Goal: Task Accomplishment & Management: Manage account settings

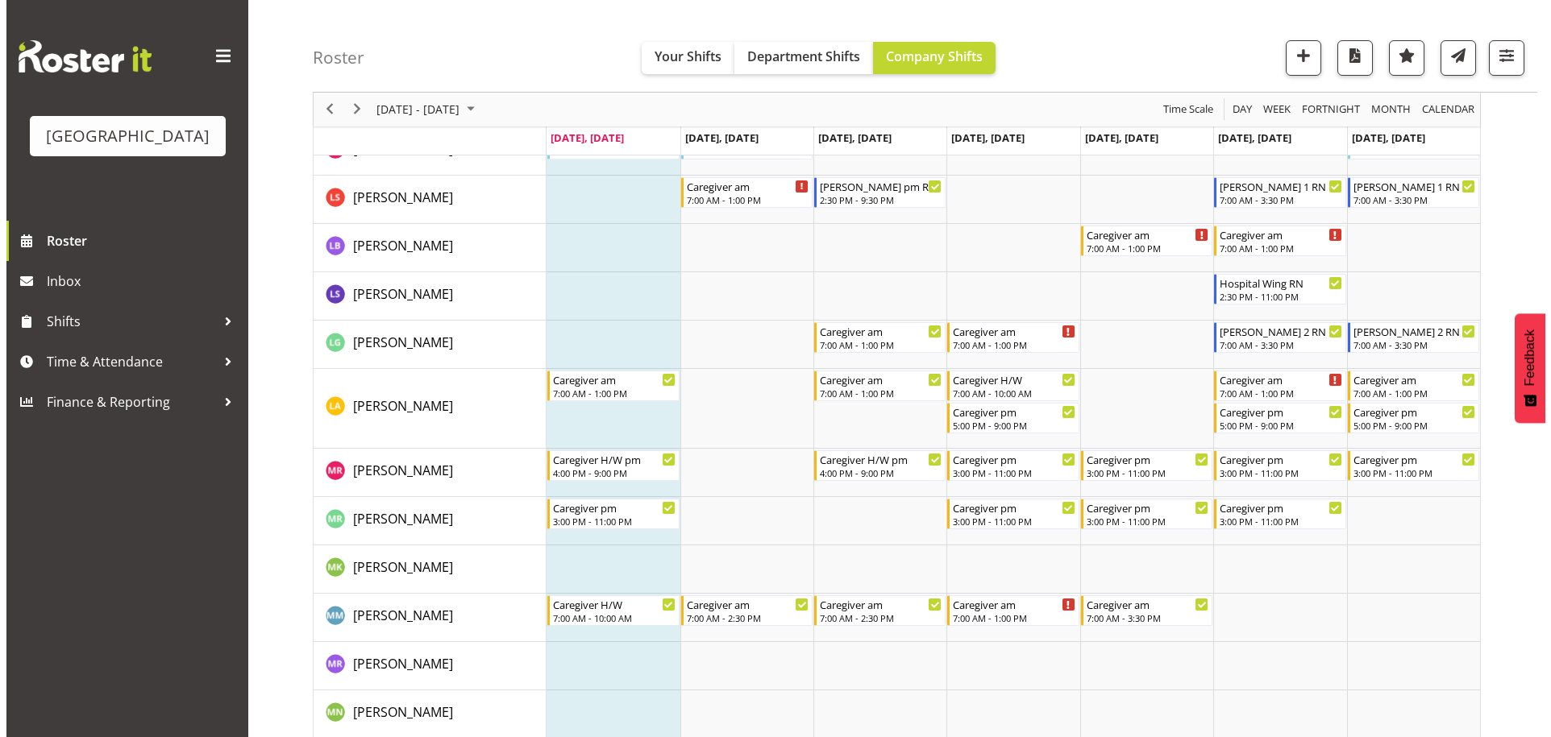
scroll to position [3385, 0]
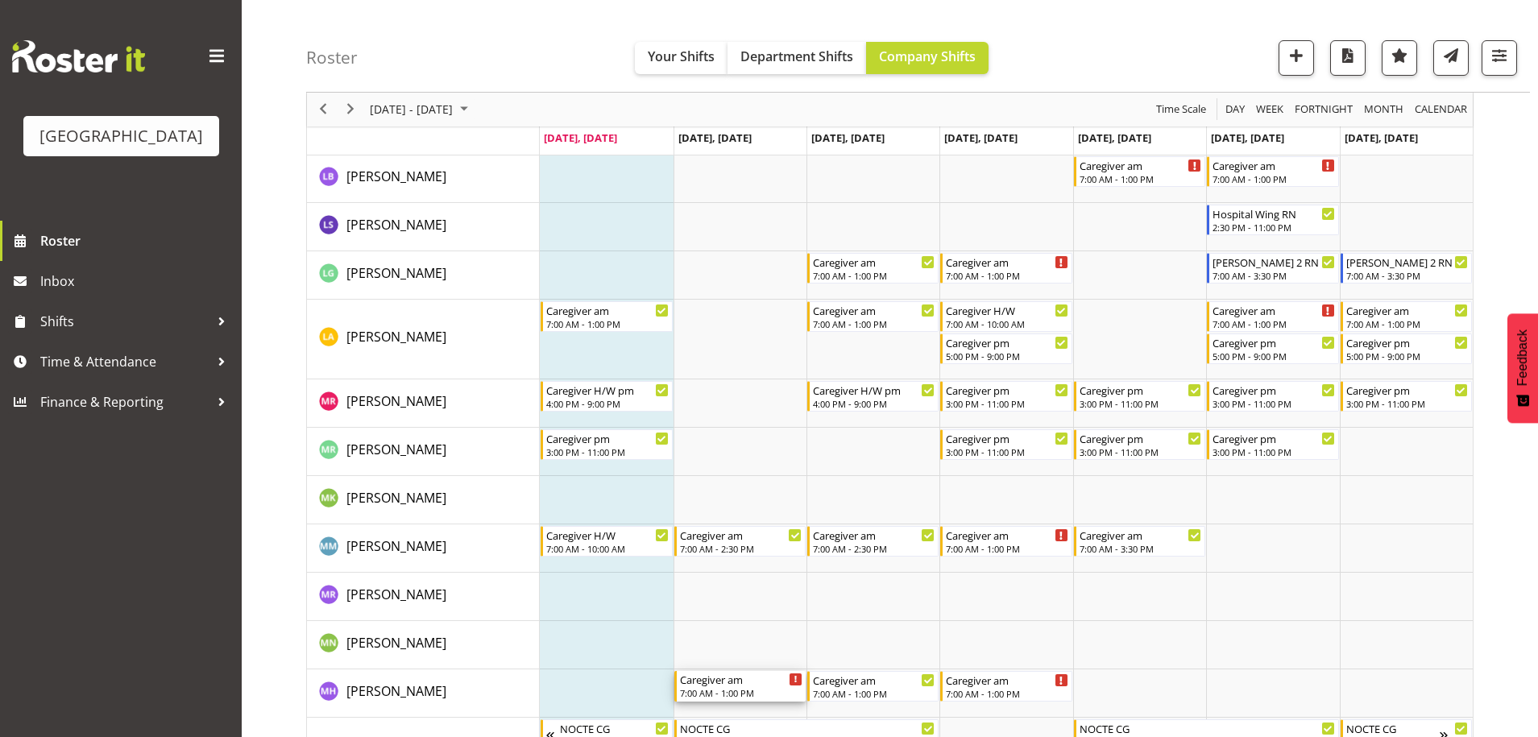
click at [734, 692] on div "7:00 AM - 1:00 PM" at bounding box center [741, 693] width 122 height 13
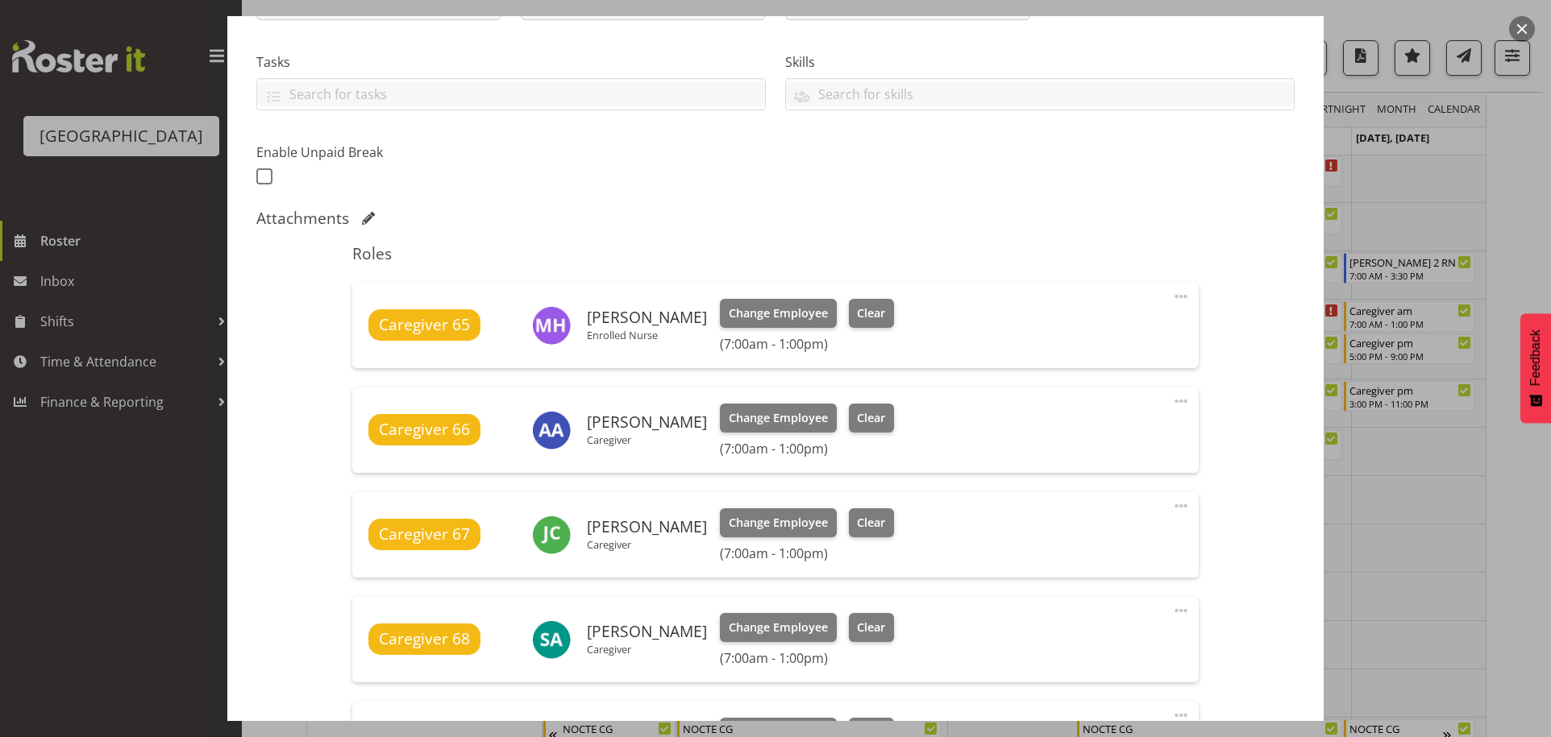
scroll to position [322, 0]
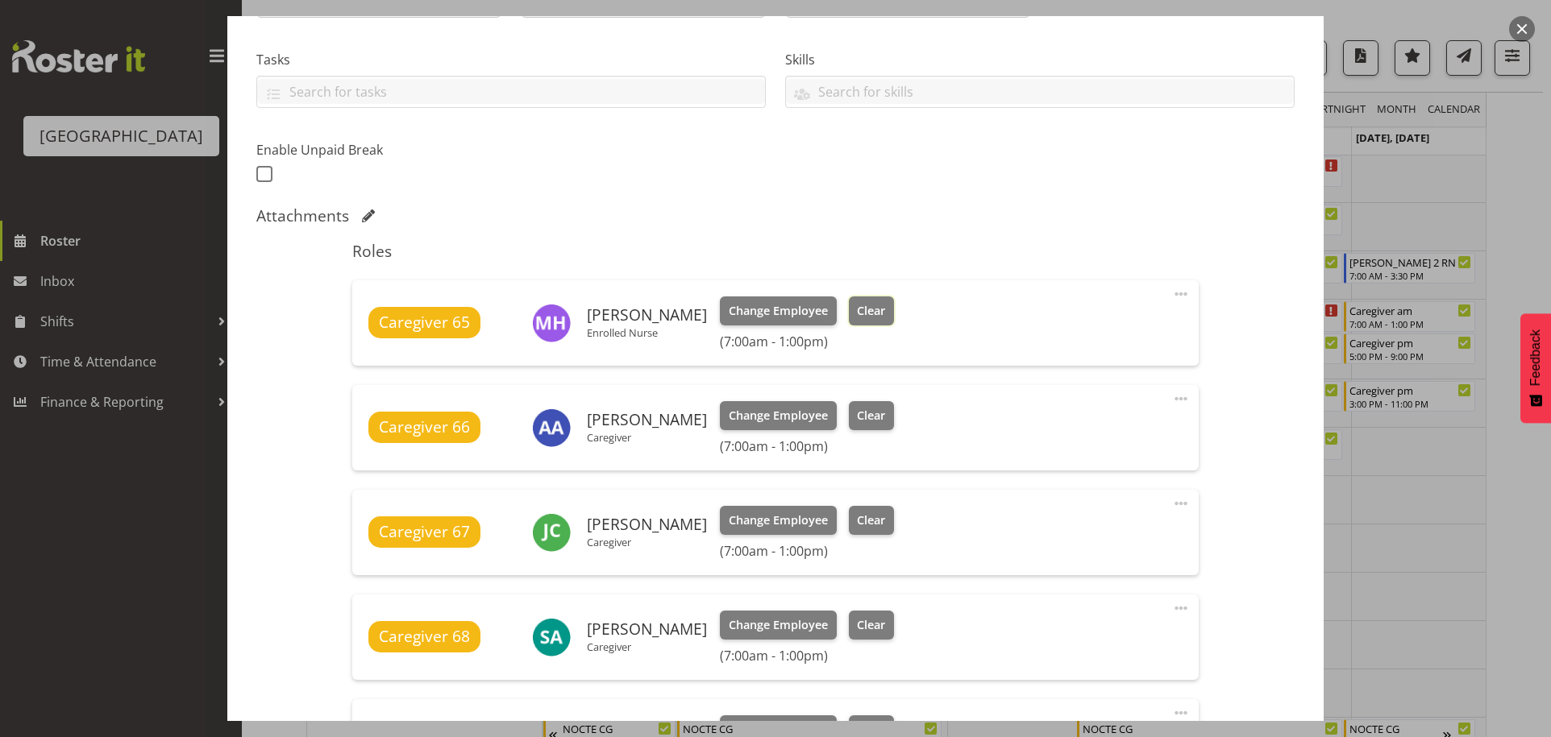
click at [859, 305] on span "Clear" at bounding box center [871, 311] width 28 height 18
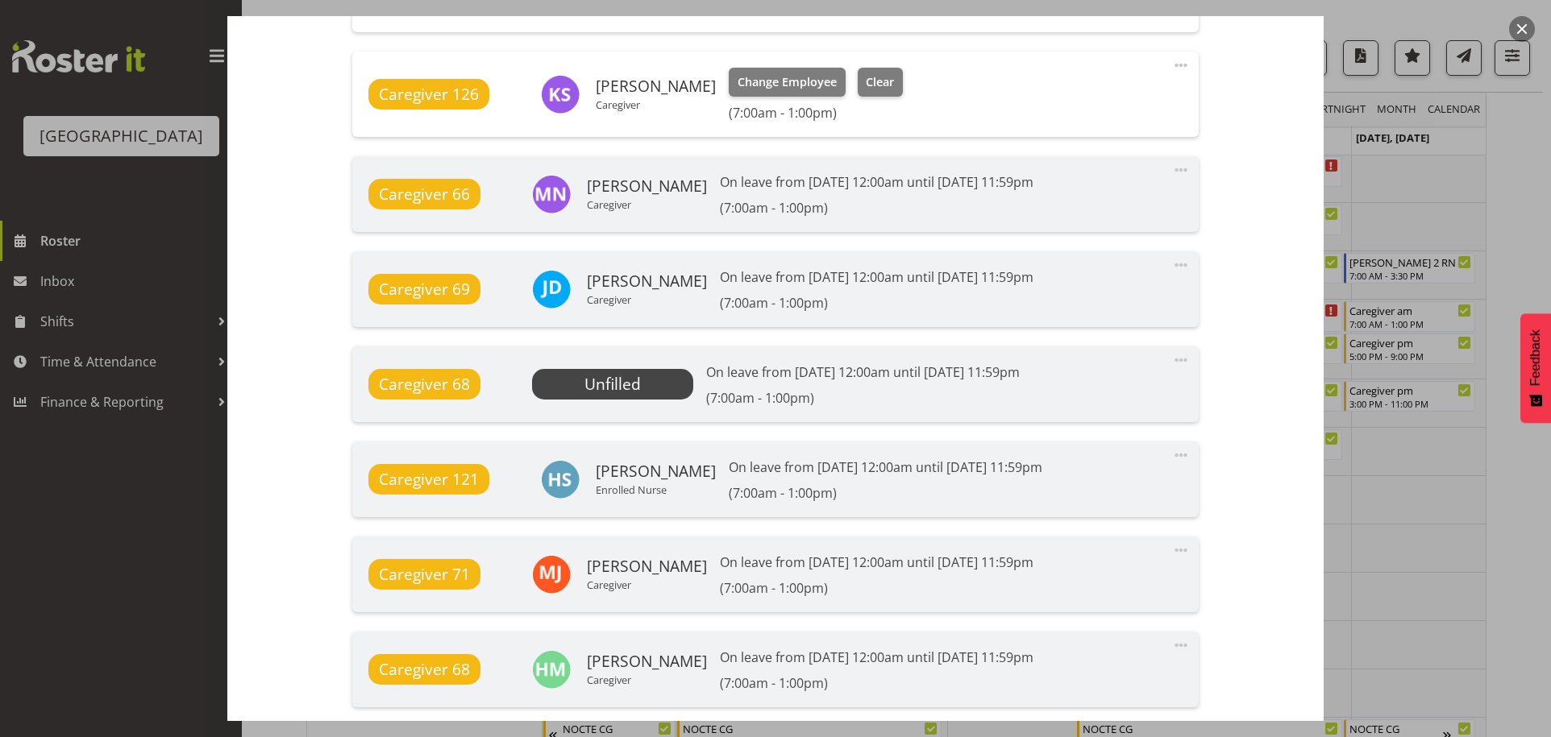
scroll to position [1571, 0]
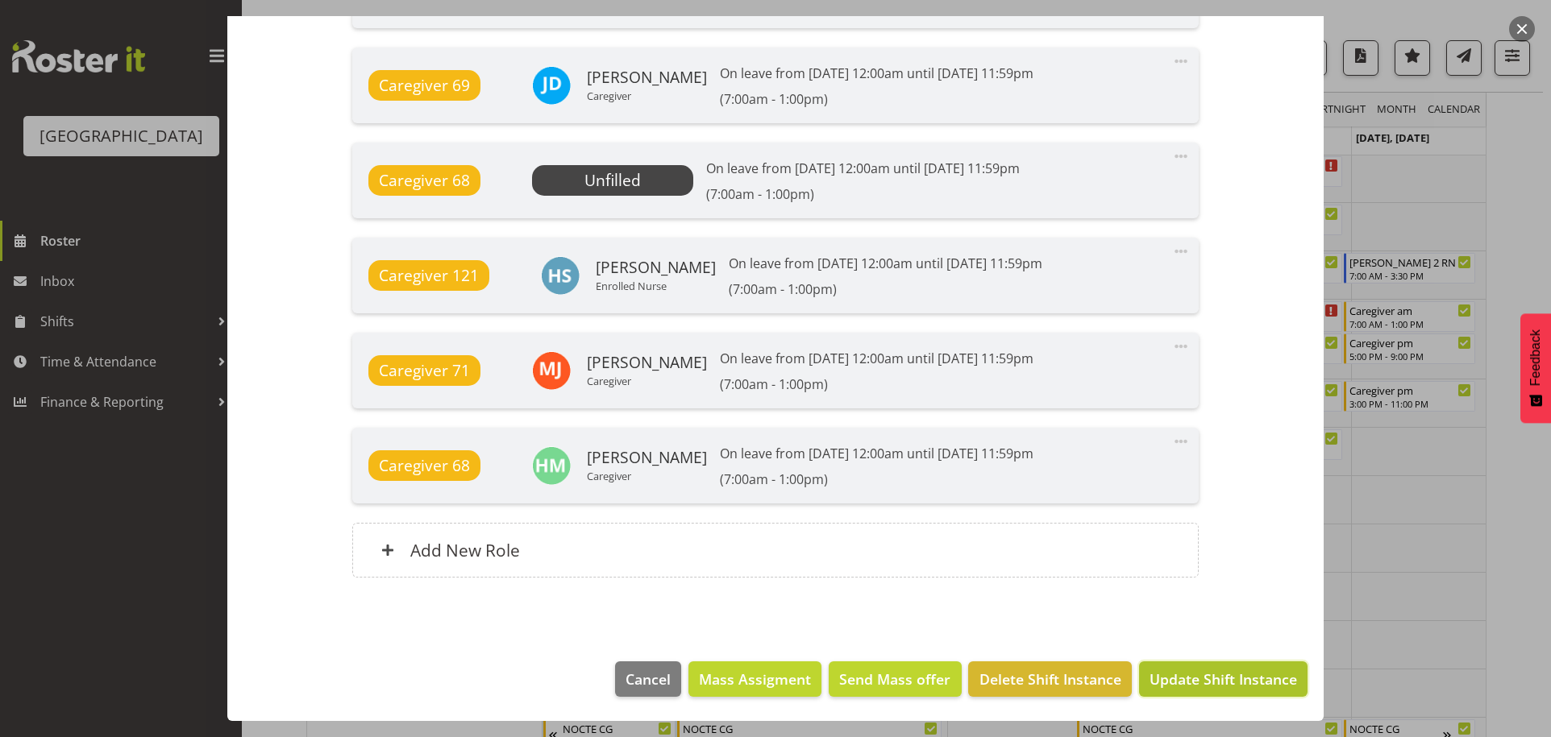
click at [1208, 672] on span "Update Shift Instance" at bounding box center [1222, 679] width 147 height 21
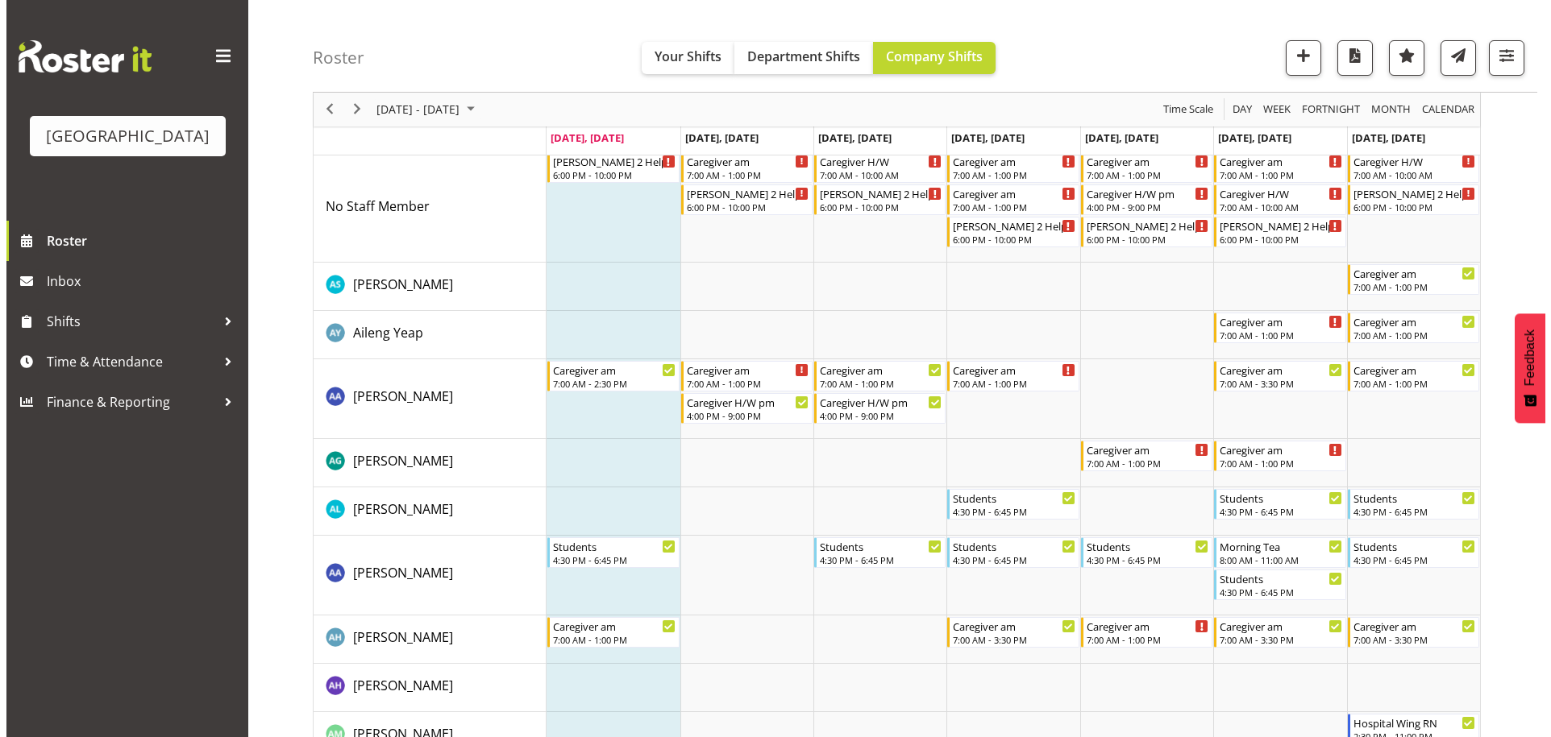
scroll to position [0, 0]
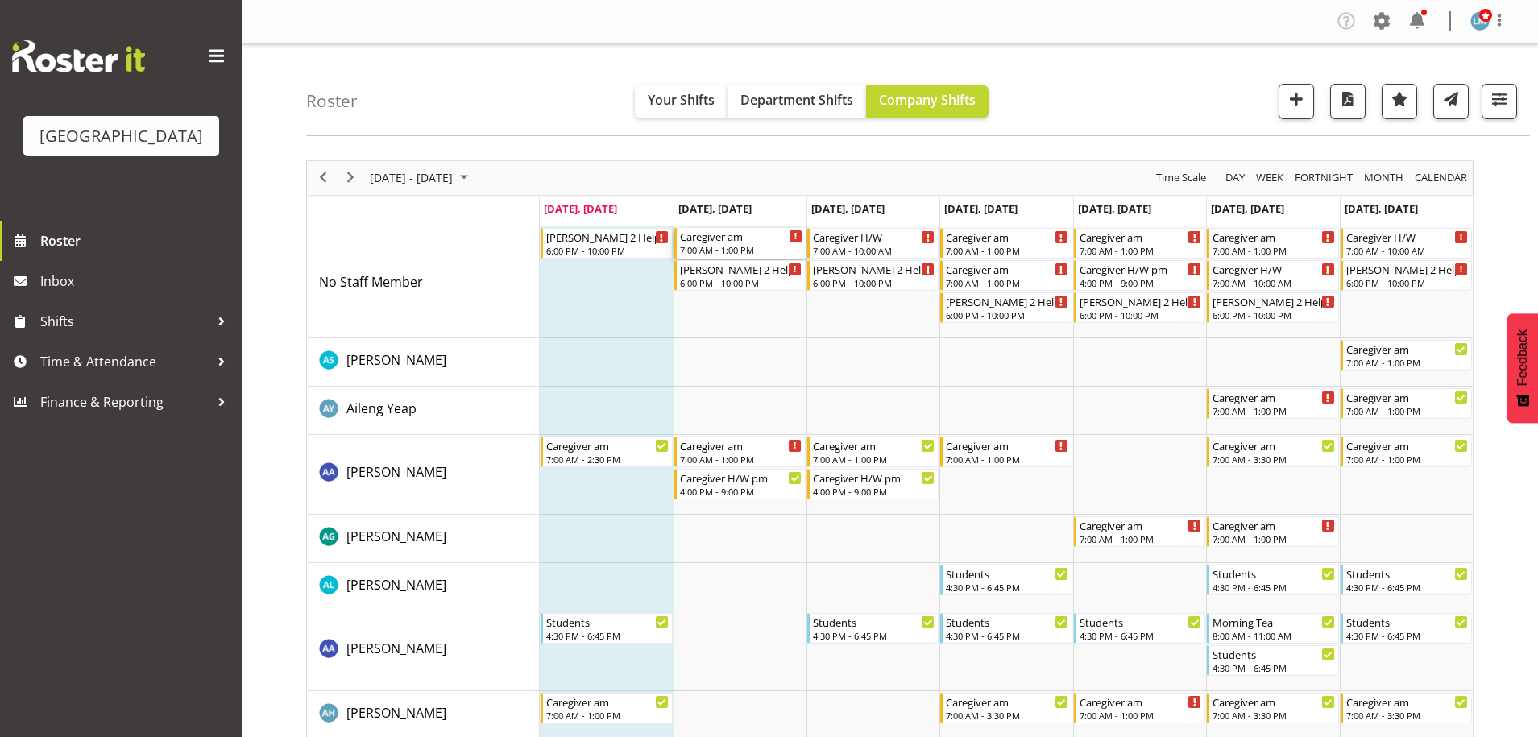
click at [755, 247] on div "7:00 AM - 1:00 PM" at bounding box center [741, 249] width 122 height 13
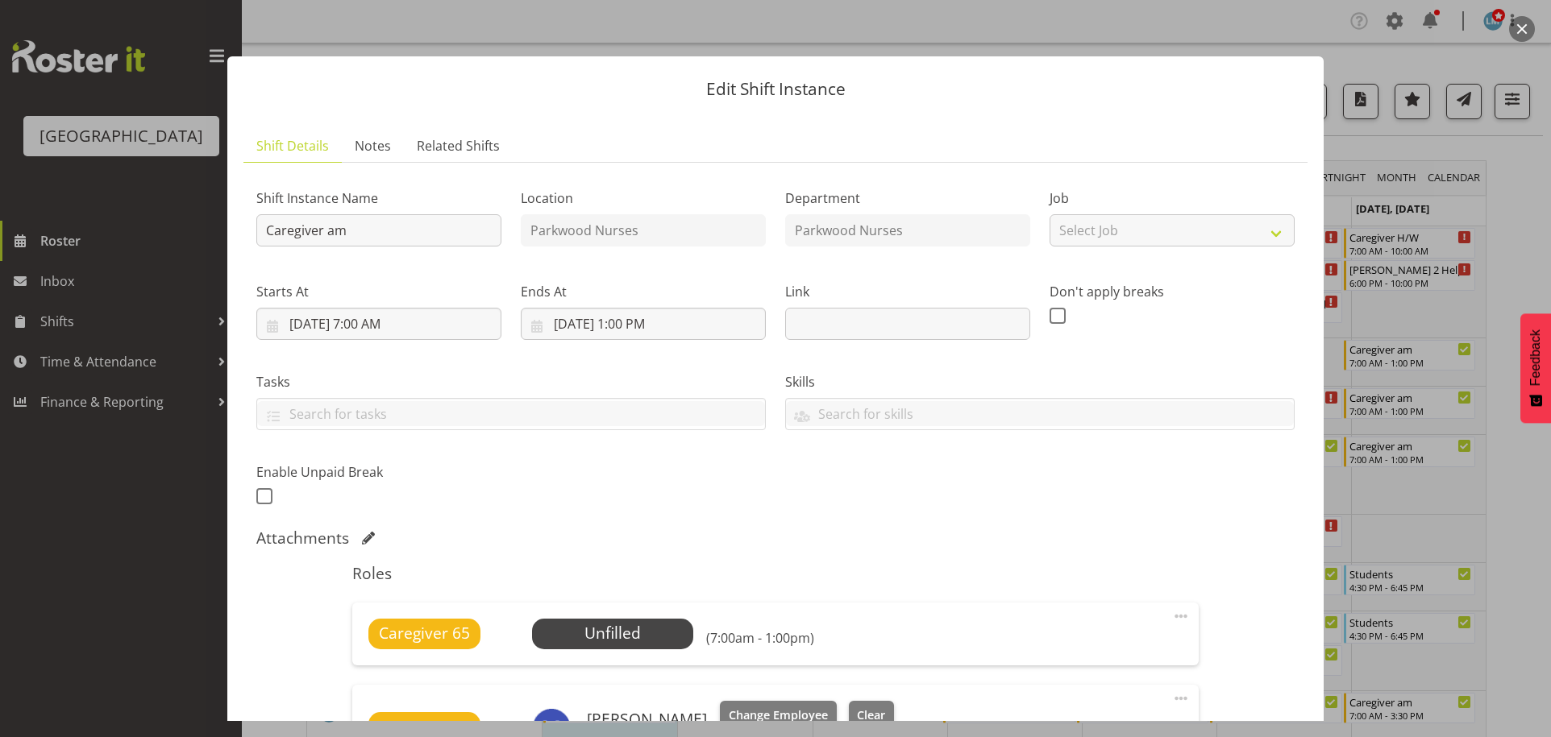
scroll to position [403, 0]
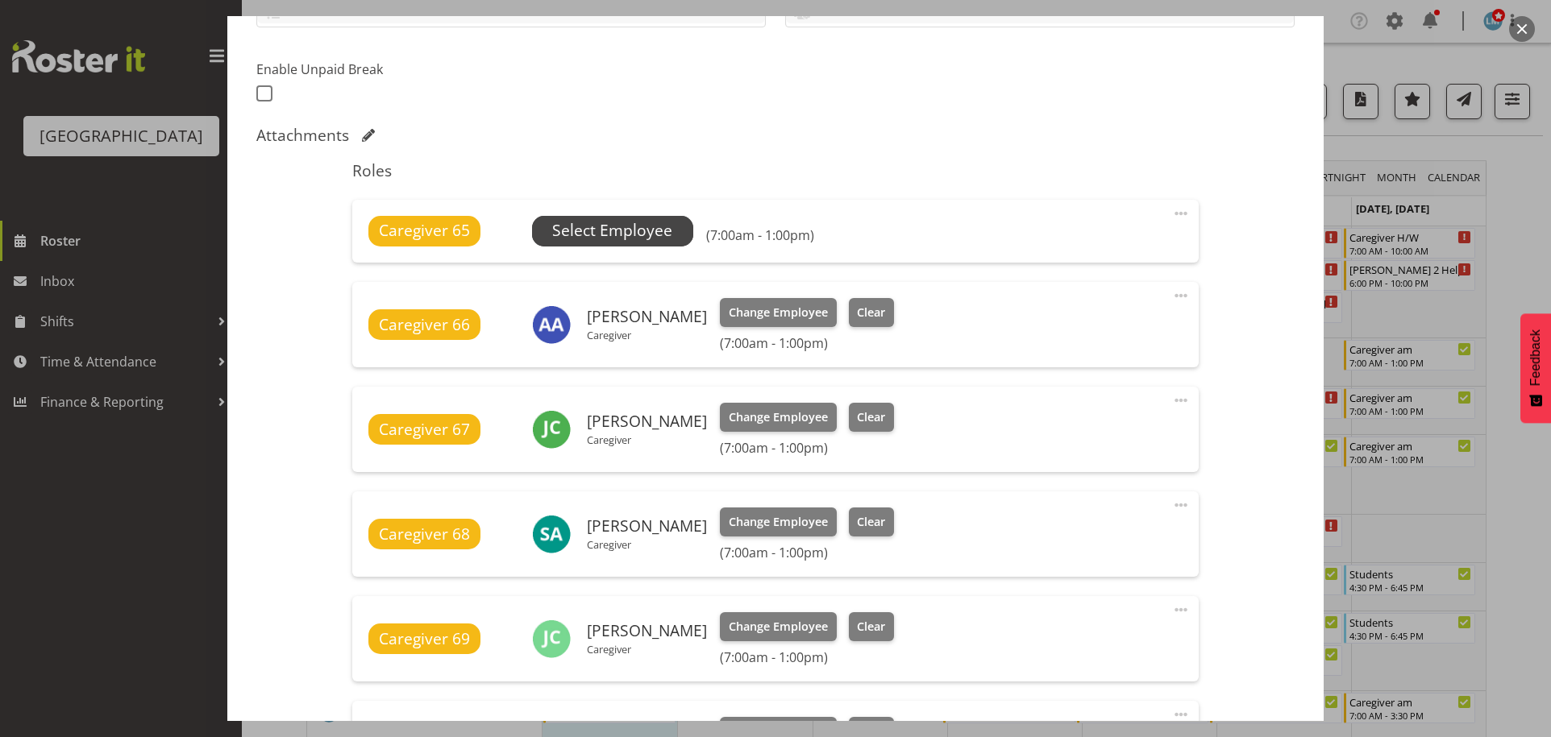
click at [626, 230] on span "Select Employee" at bounding box center [612, 230] width 120 height 23
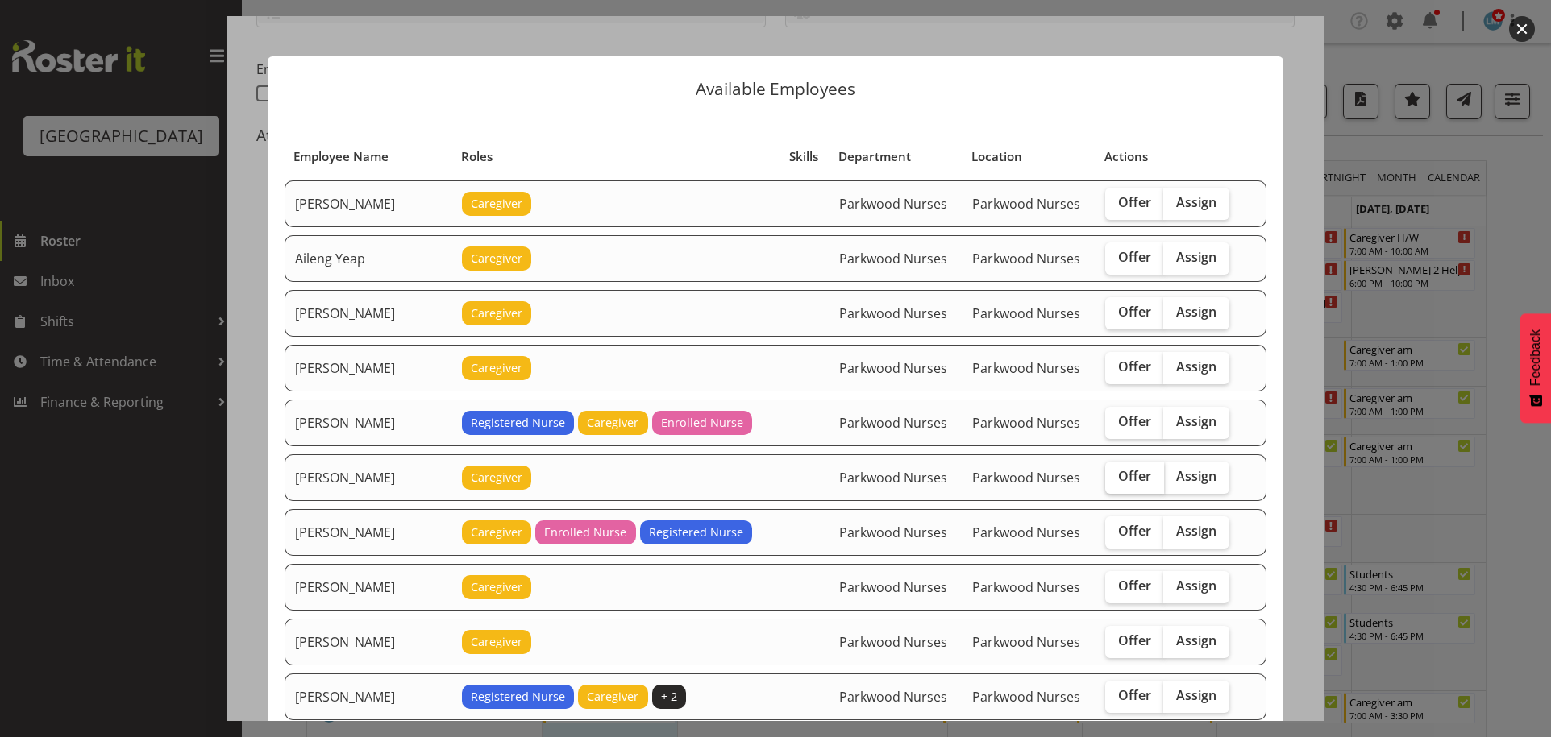
click at [1129, 476] on span "Offer" at bounding box center [1134, 476] width 33 height 16
click at [1115, 476] on input "Offer" at bounding box center [1110, 476] width 10 height 10
checkbox input "true"
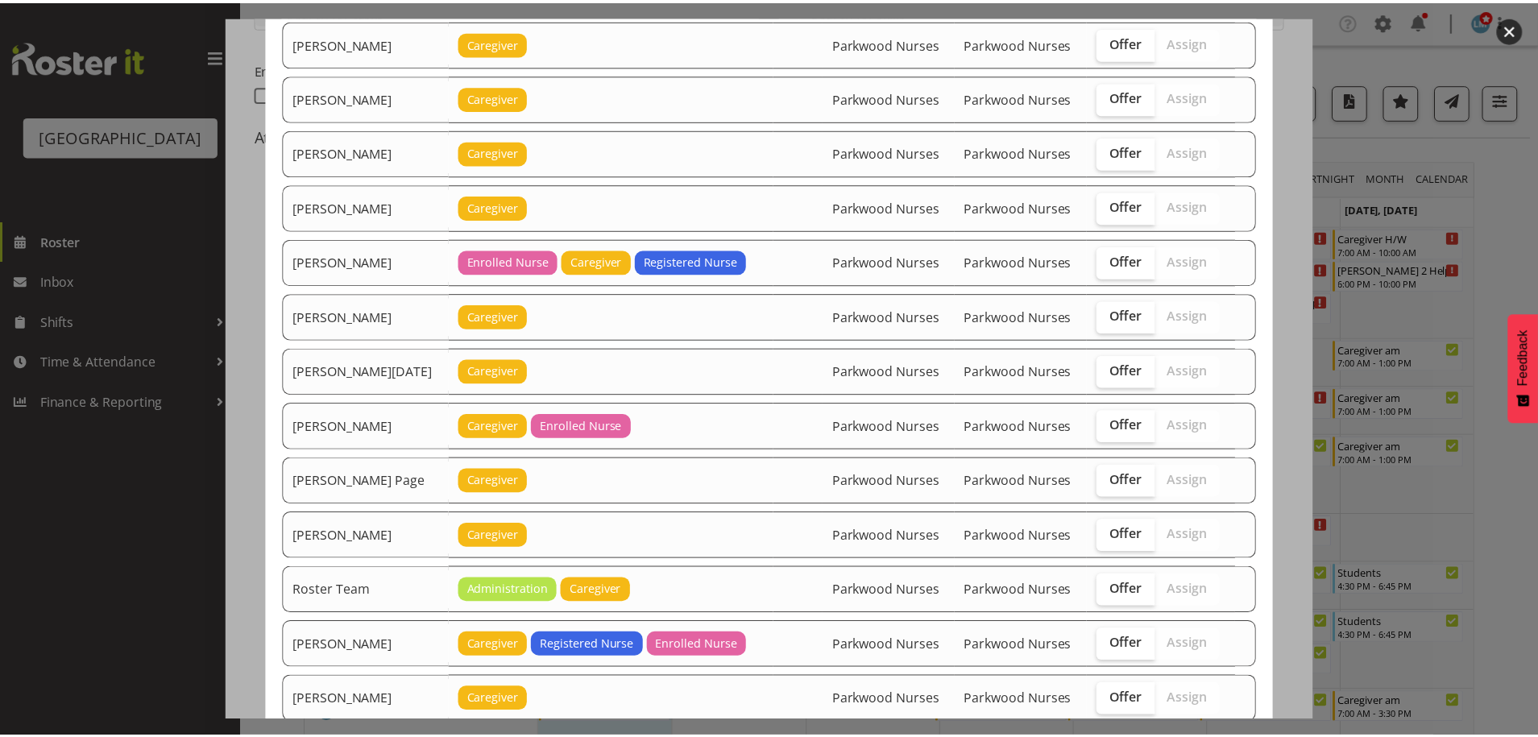
scroll to position [1689, 0]
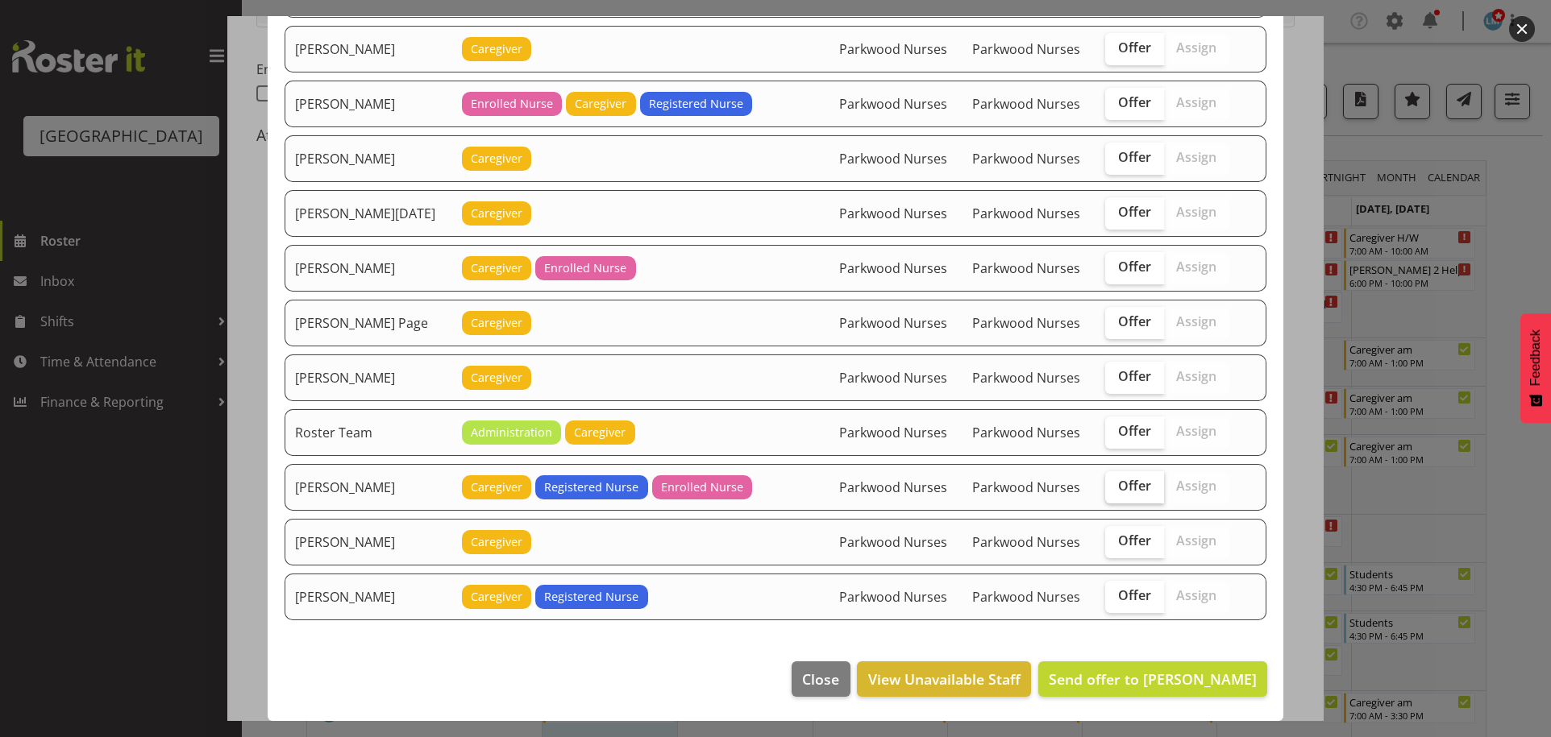
click at [1125, 496] on label "Offer" at bounding box center [1134, 487] width 59 height 32
click at [1115, 492] on input "Offer" at bounding box center [1110, 486] width 10 height 10
checkbox input "true"
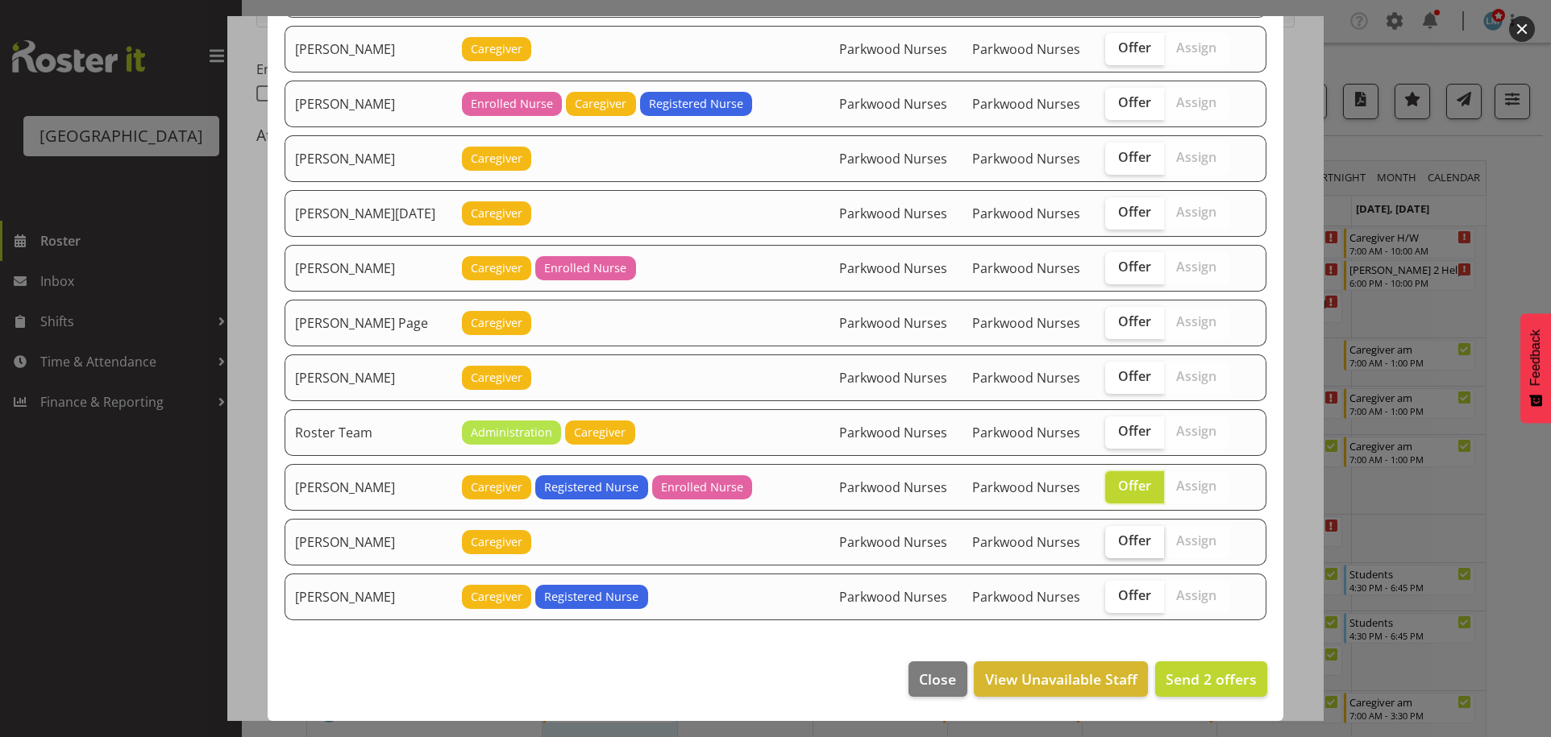
click at [1138, 553] on label "Offer" at bounding box center [1134, 542] width 59 height 32
click at [1115, 546] on input "Offer" at bounding box center [1110, 541] width 10 height 10
checkbox input "true"
click at [1203, 666] on button "Send 3 offers" at bounding box center [1211, 679] width 112 height 35
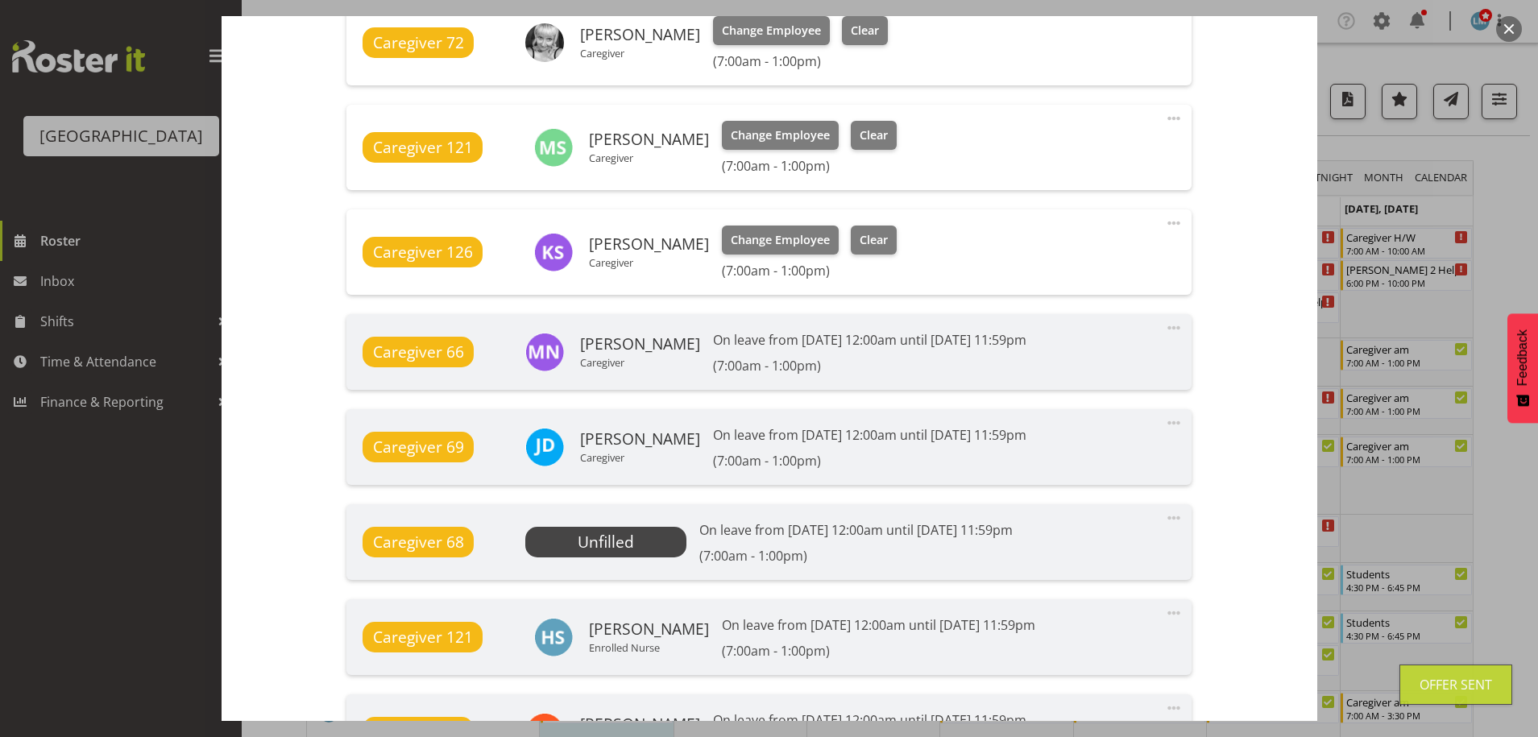
scroll to position [1571, 0]
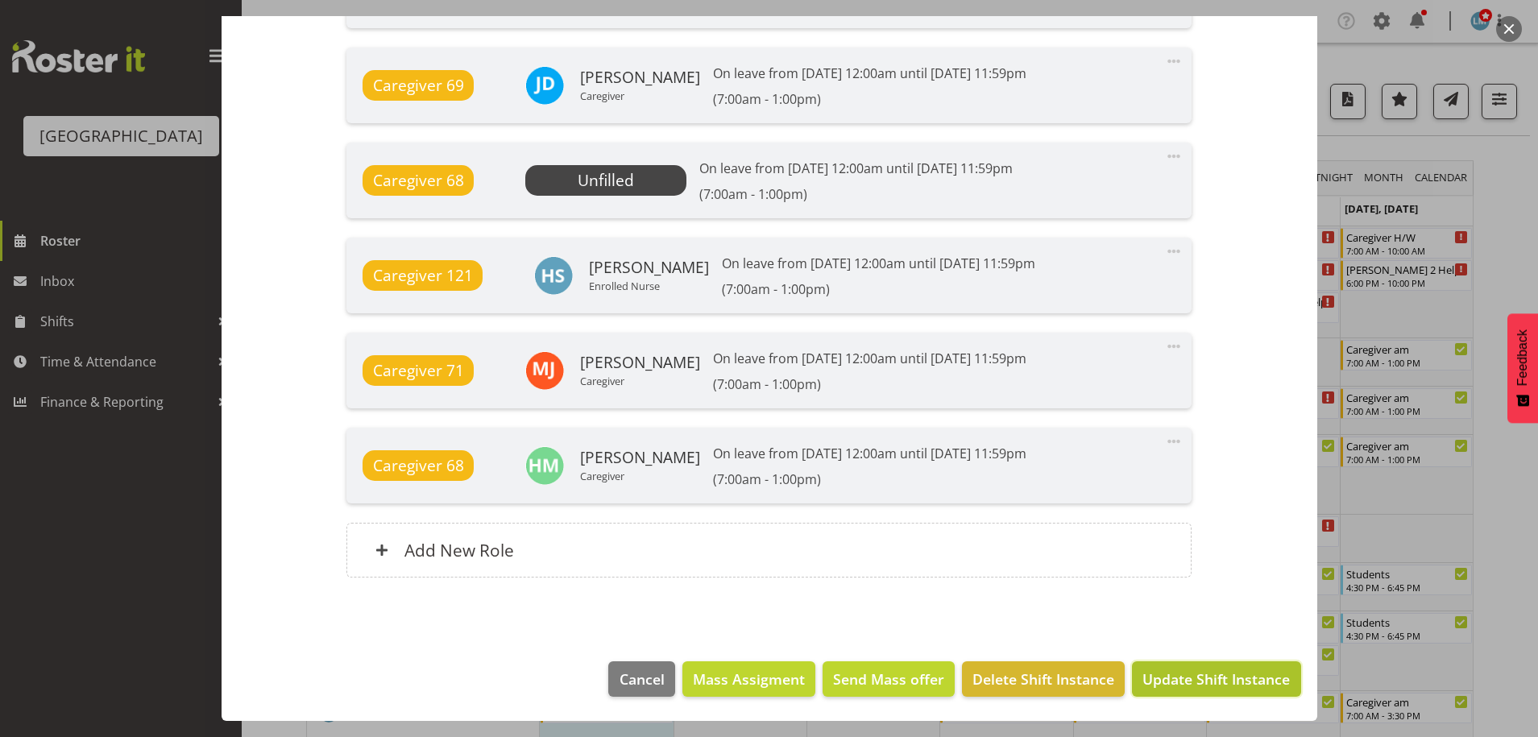
click at [1206, 671] on span "Update Shift Instance" at bounding box center [1216, 679] width 147 height 21
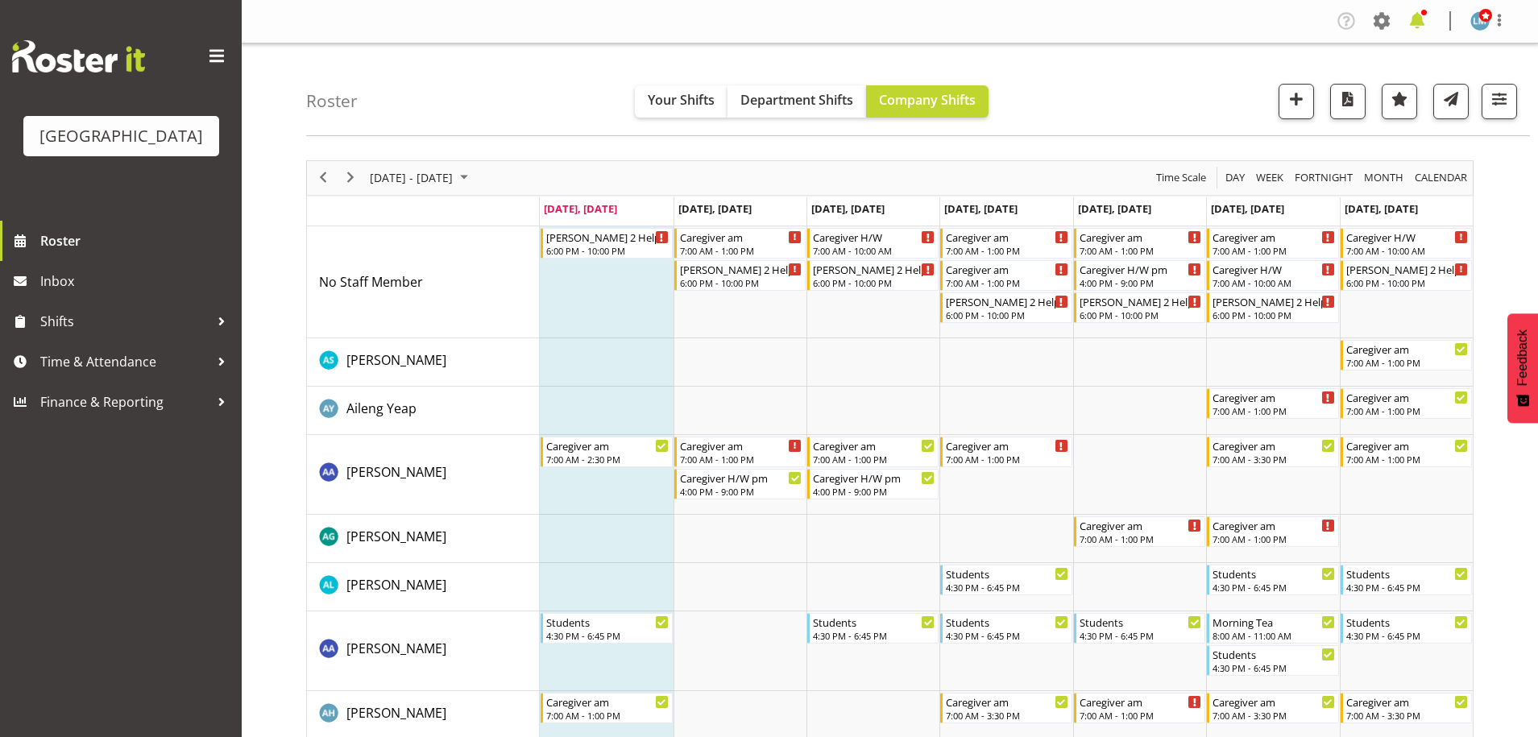
click at [1410, 21] on span at bounding box center [1418, 21] width 26 height 26
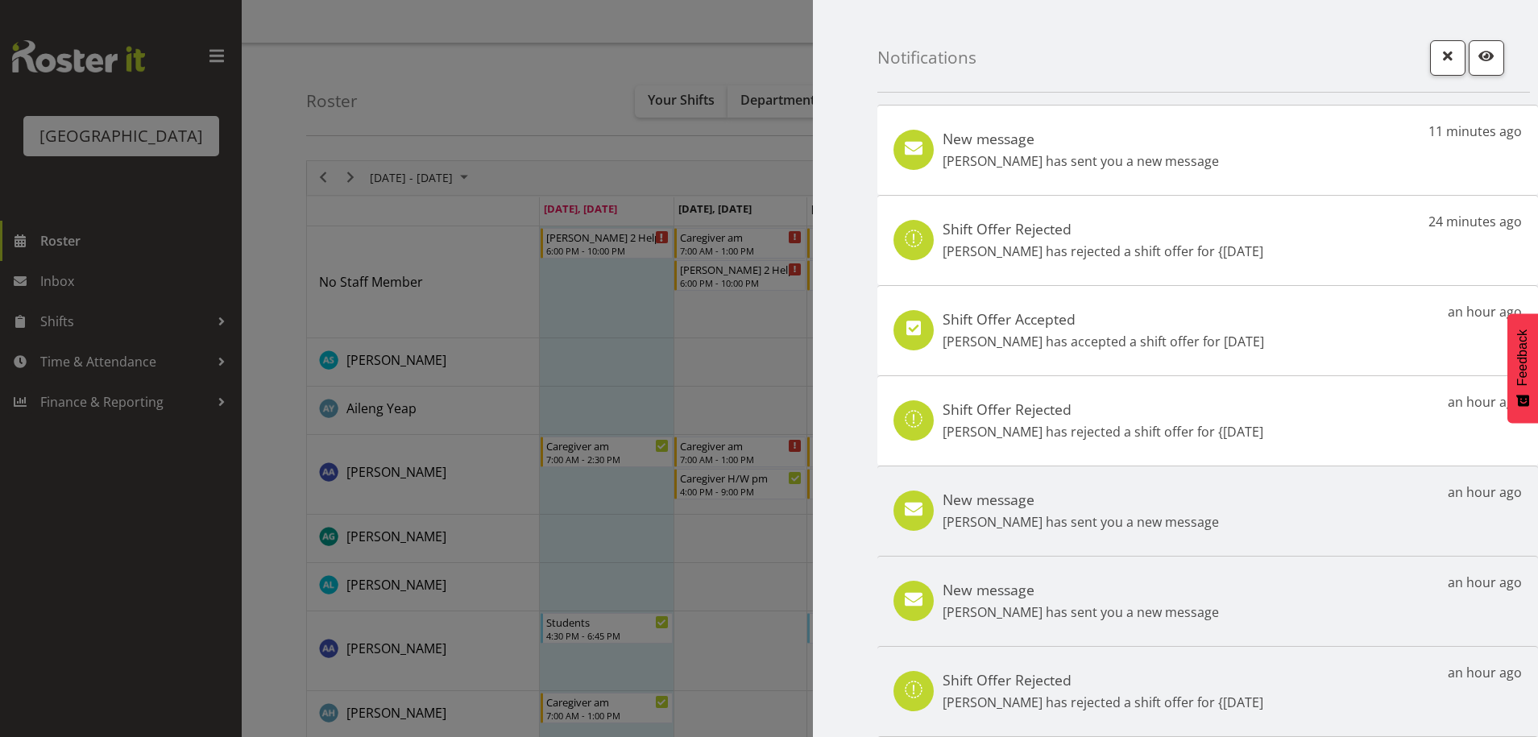
click at [1123, 341] on p "Miriam Jones has accepted a shift offer for 5th Sep" at bounding box center [1104, 341] width 322 height 19
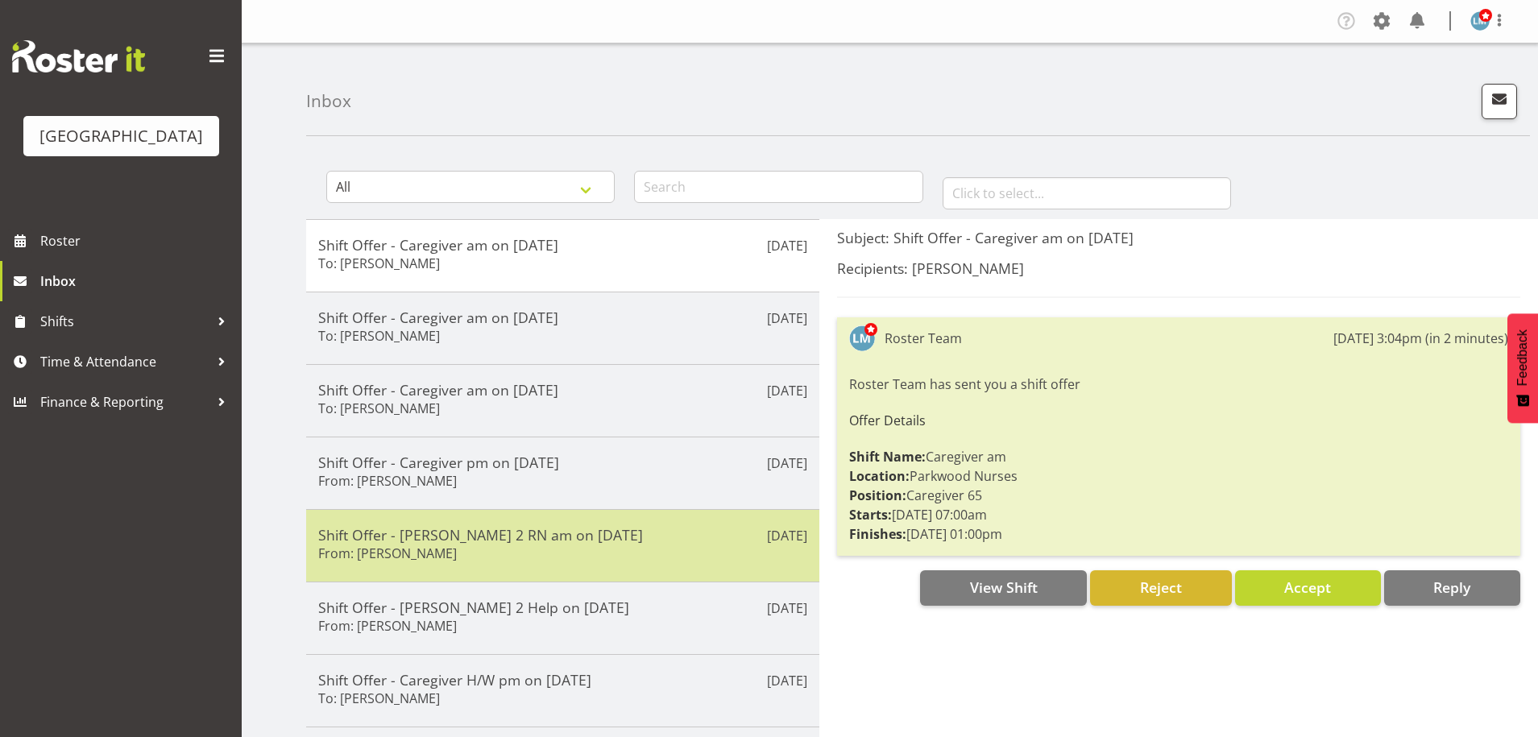
click at [727, 555] on div "Shift Offer - Ressie 2 RN am on 05/09/25 From: Miriam Jones" at bounding box center [562, 545] width 489 height 39
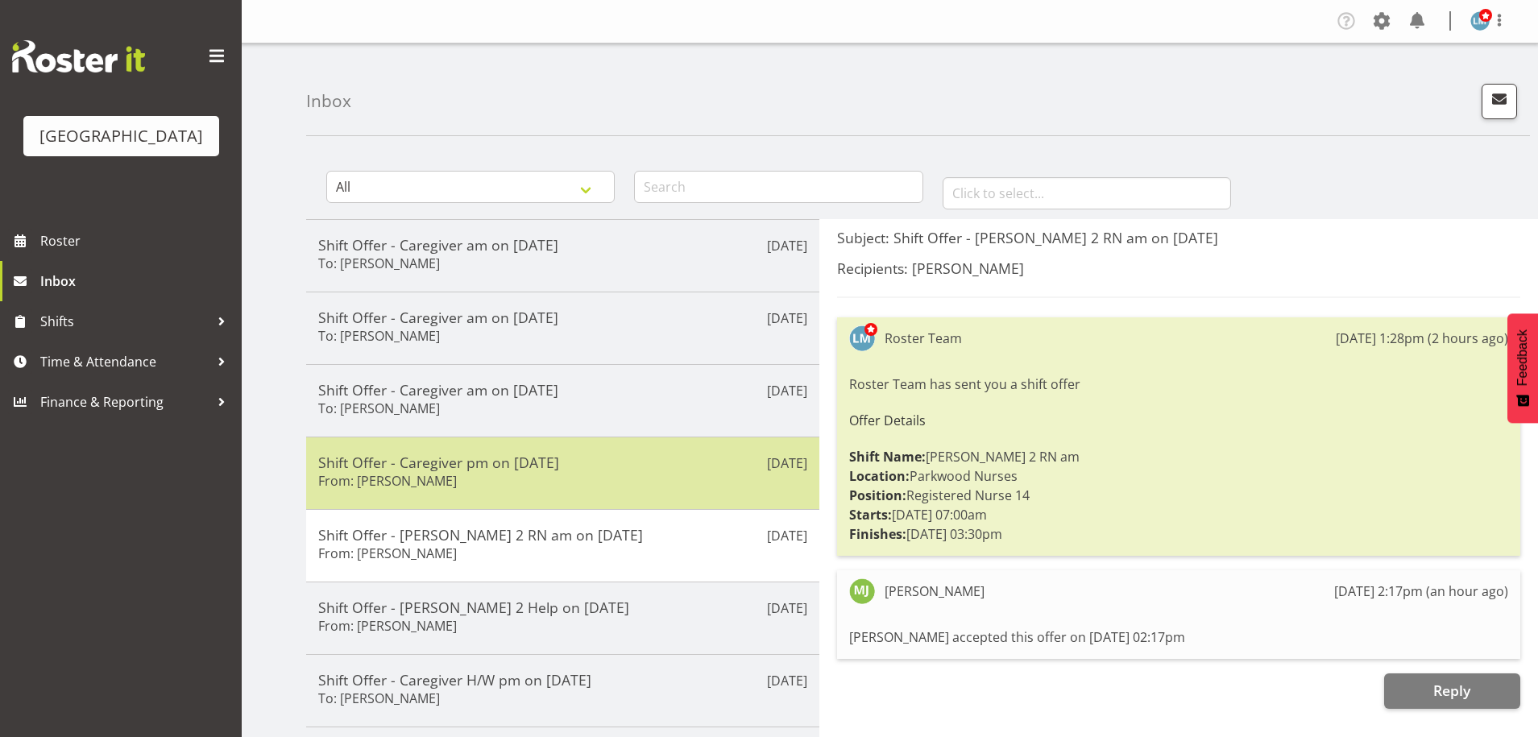
click at [578, 486] on div "Shift Offer - Caregiver pm on 13/09/25 From: Mandy Robertson" at bounding box center [562, 473] width 489 height 39
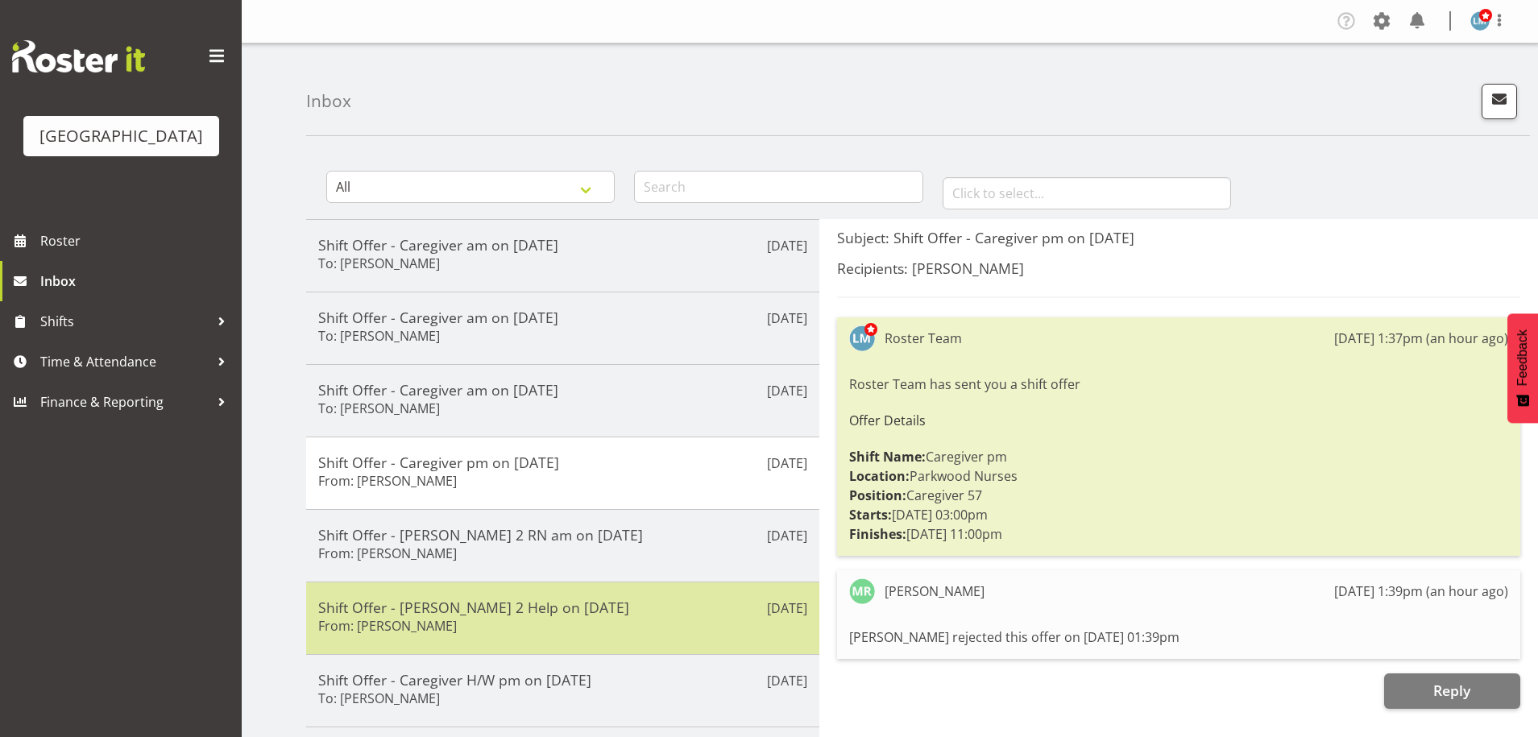
click at [592, 612] on h5 "Shift Offer - Ressie 2 Help on 26/08/25" at bounding box center [562, 608] width 489 height 18
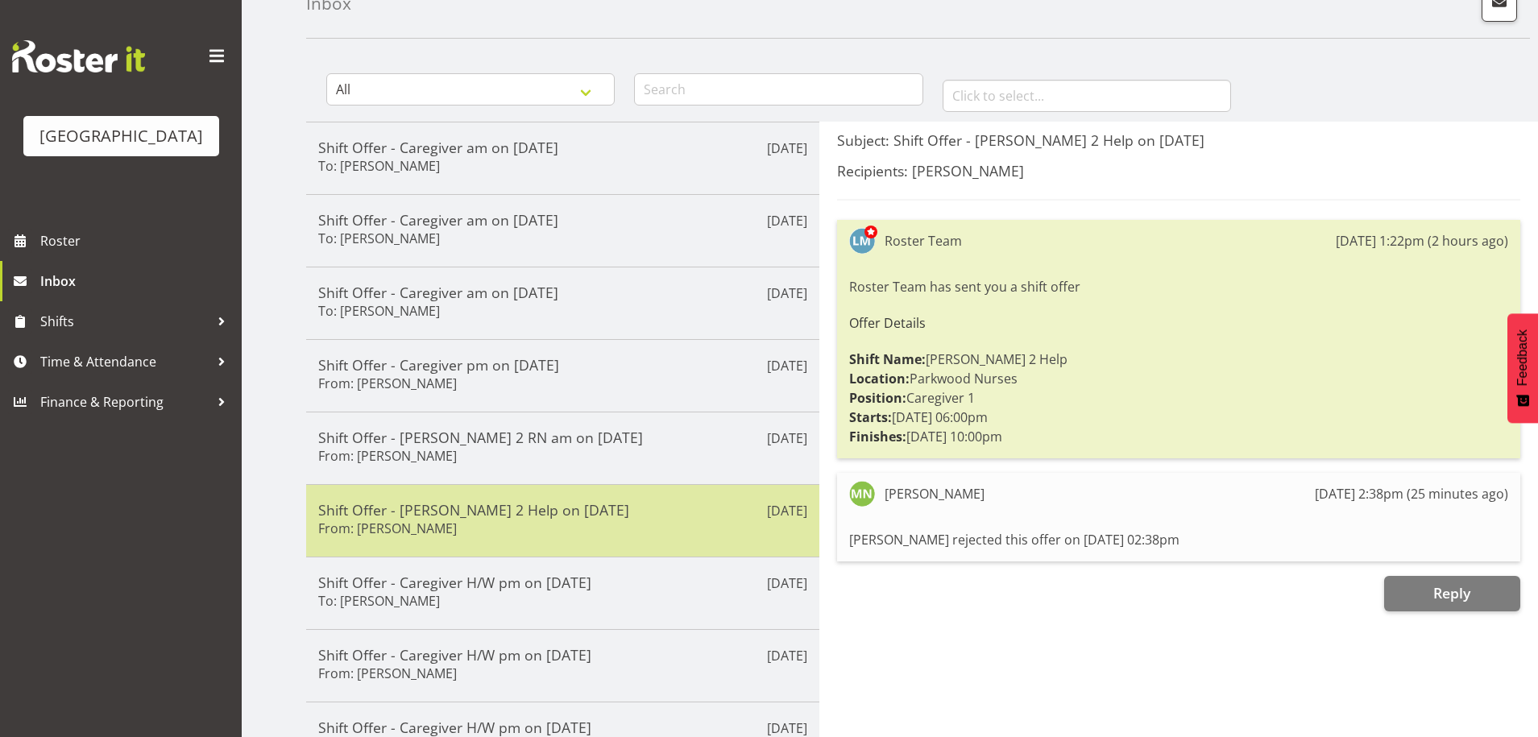
scroll to position [272, 0]
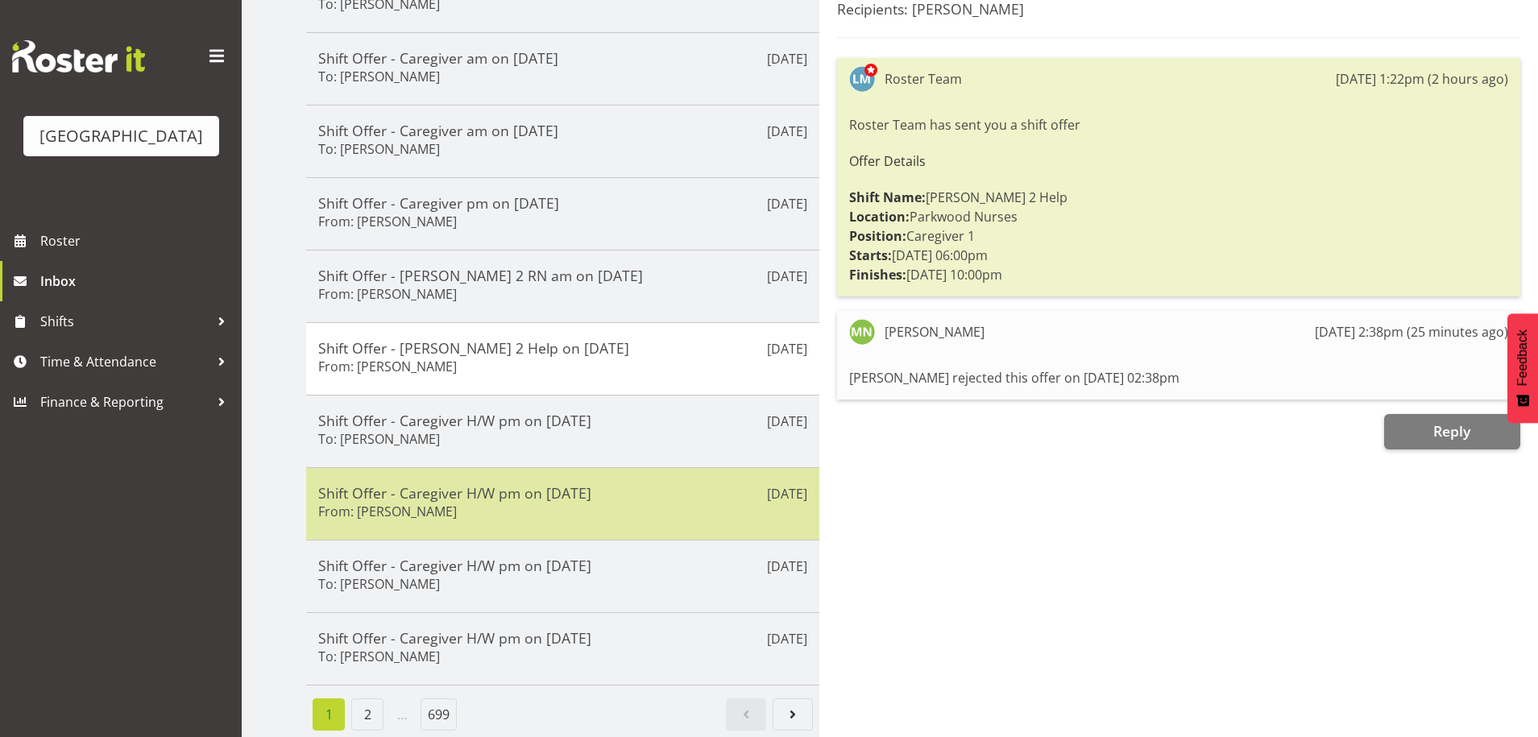
click at [557, 484] on h5 "Shift Offer - Caregiver H/W pm on 29/08/25" at bounding box center [562, 493] width 489 height 18
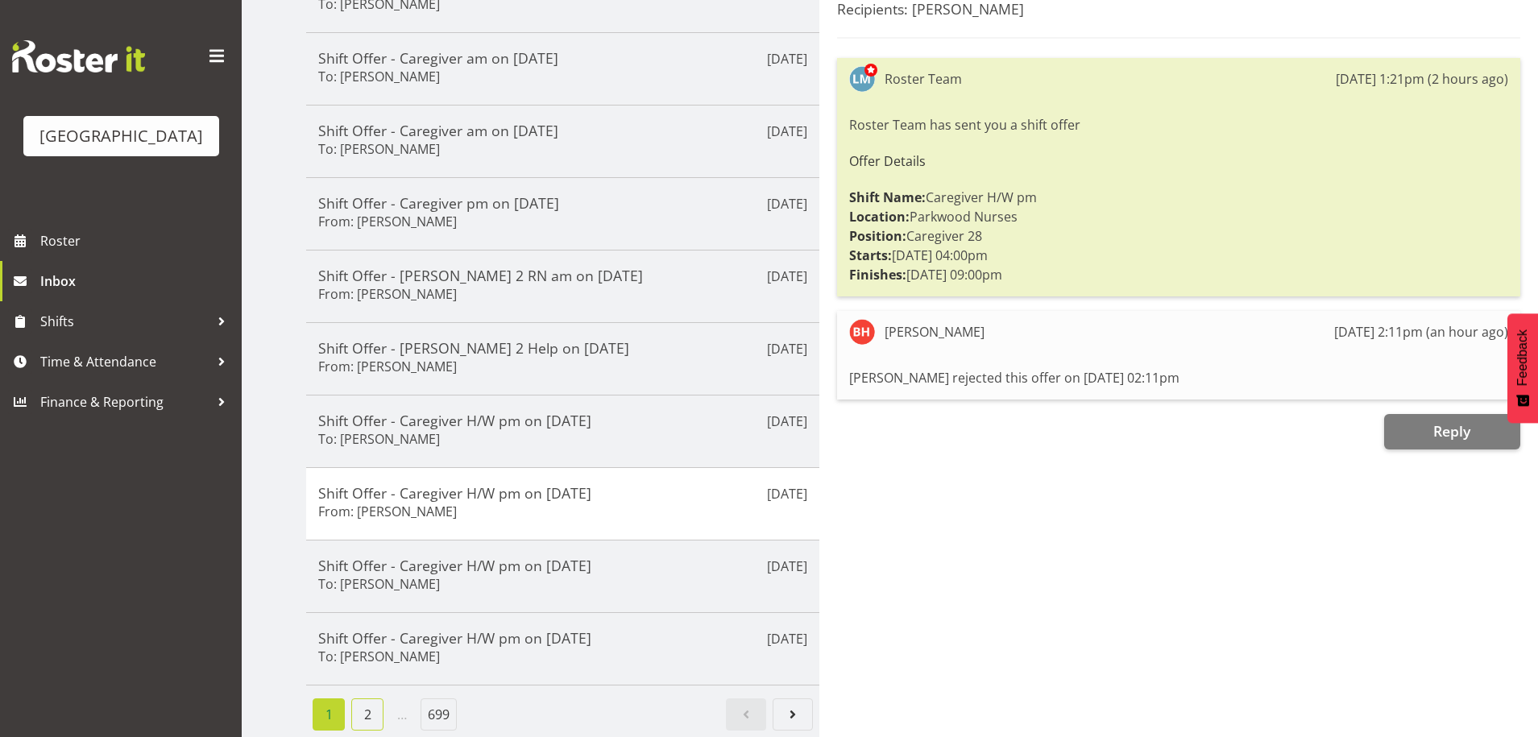
click at [363, 703] on link "2" at bounding box center [367, 715] width 32 height 32
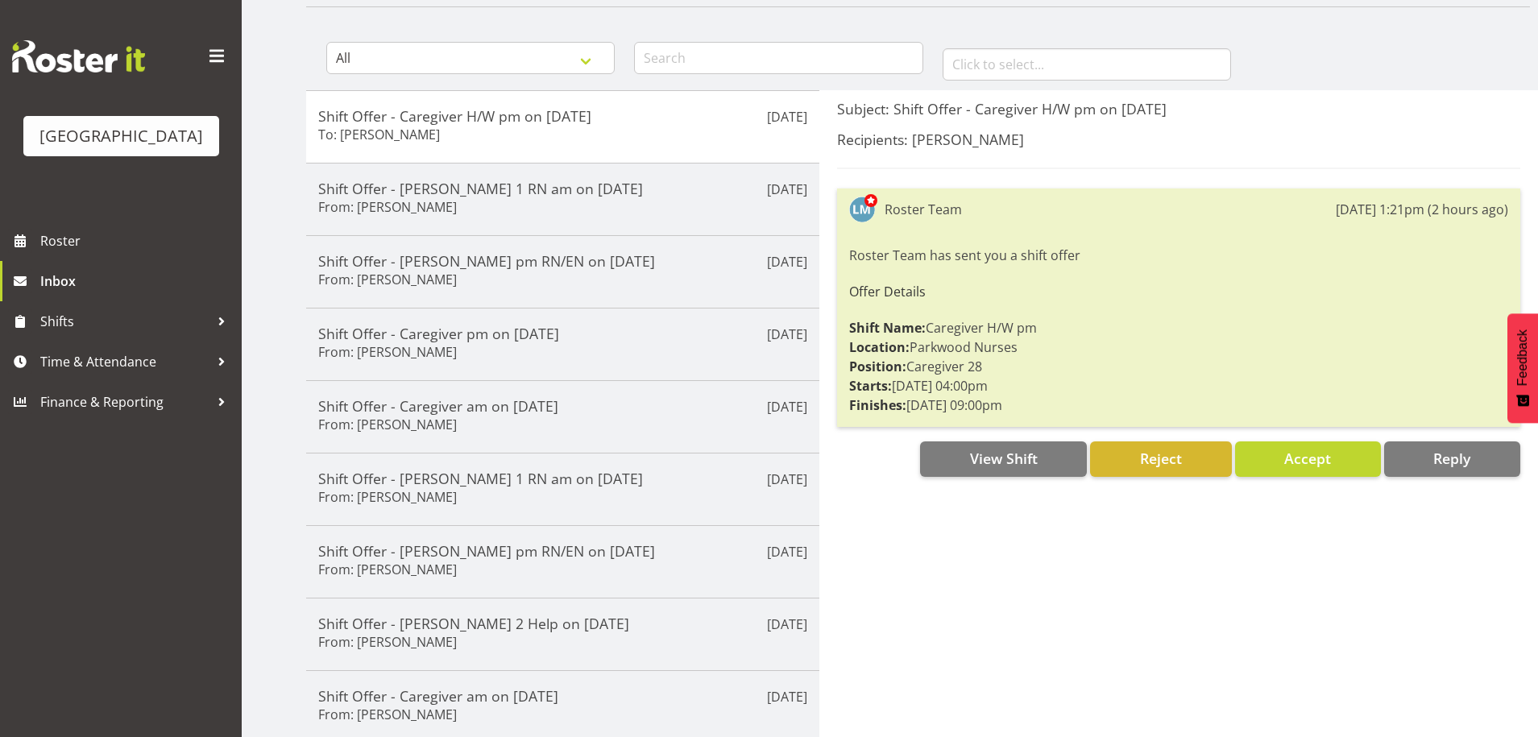
scroll to position [0, 0]
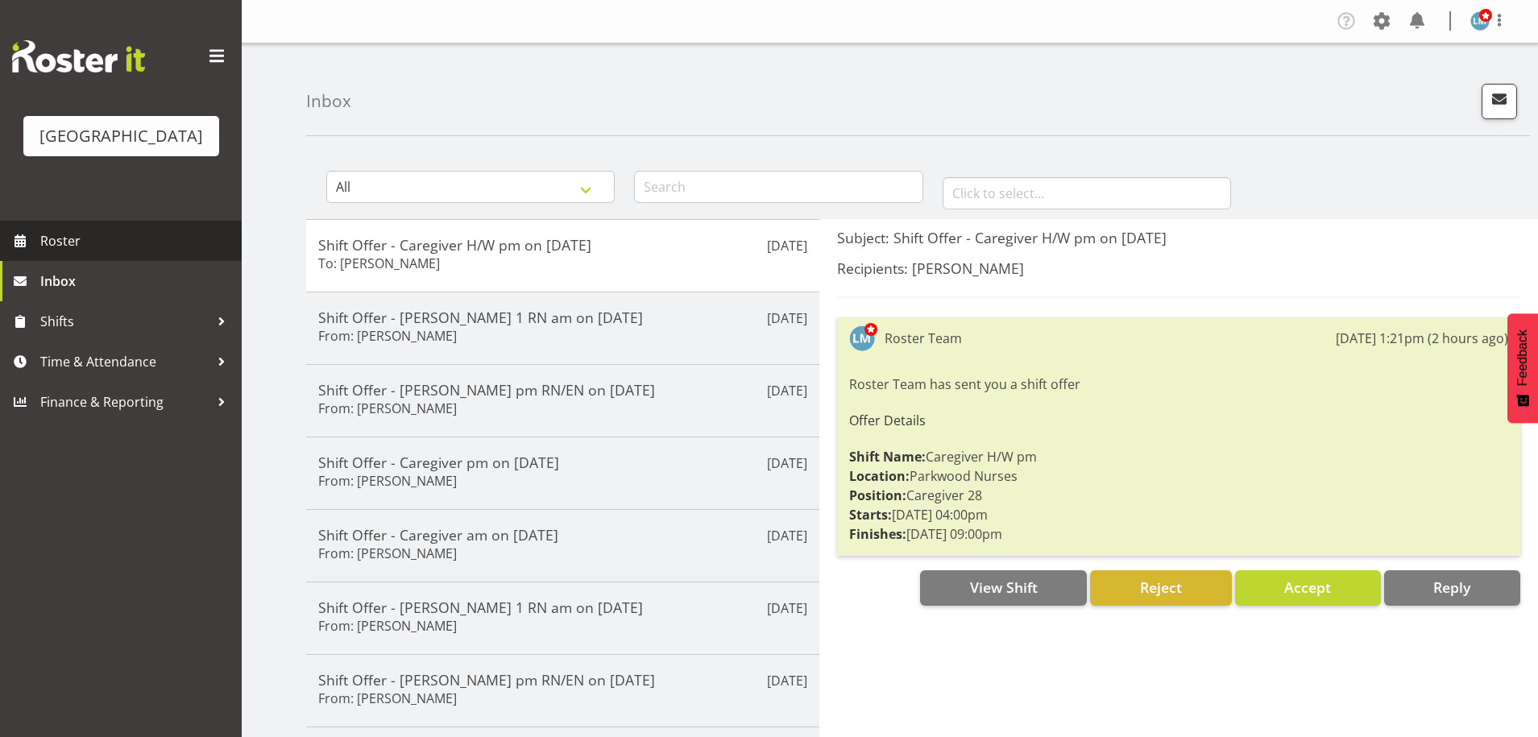
click at [67, 253] on span "Roster" at bounding box center [136, 241] width 193 height 24
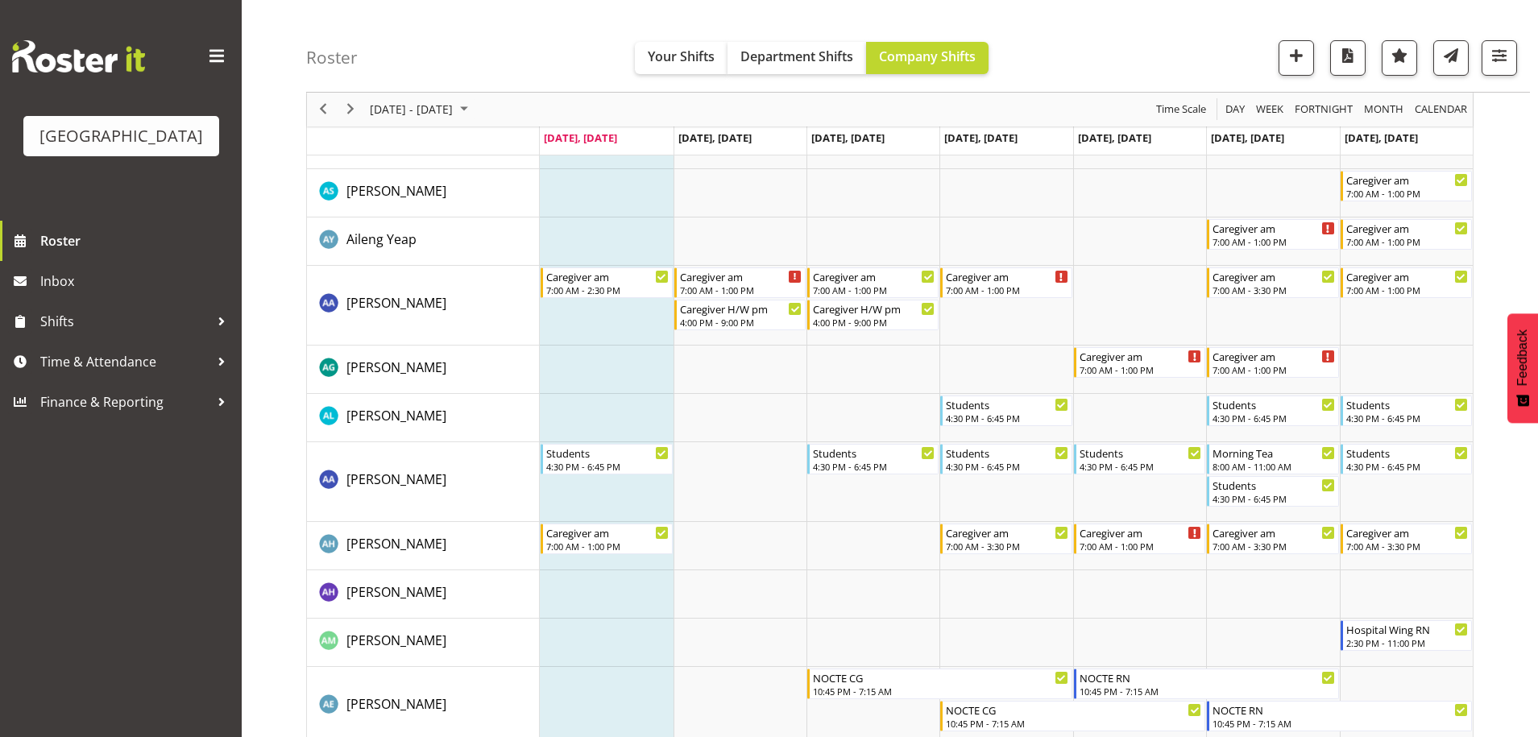
scroll to position [81, 0]
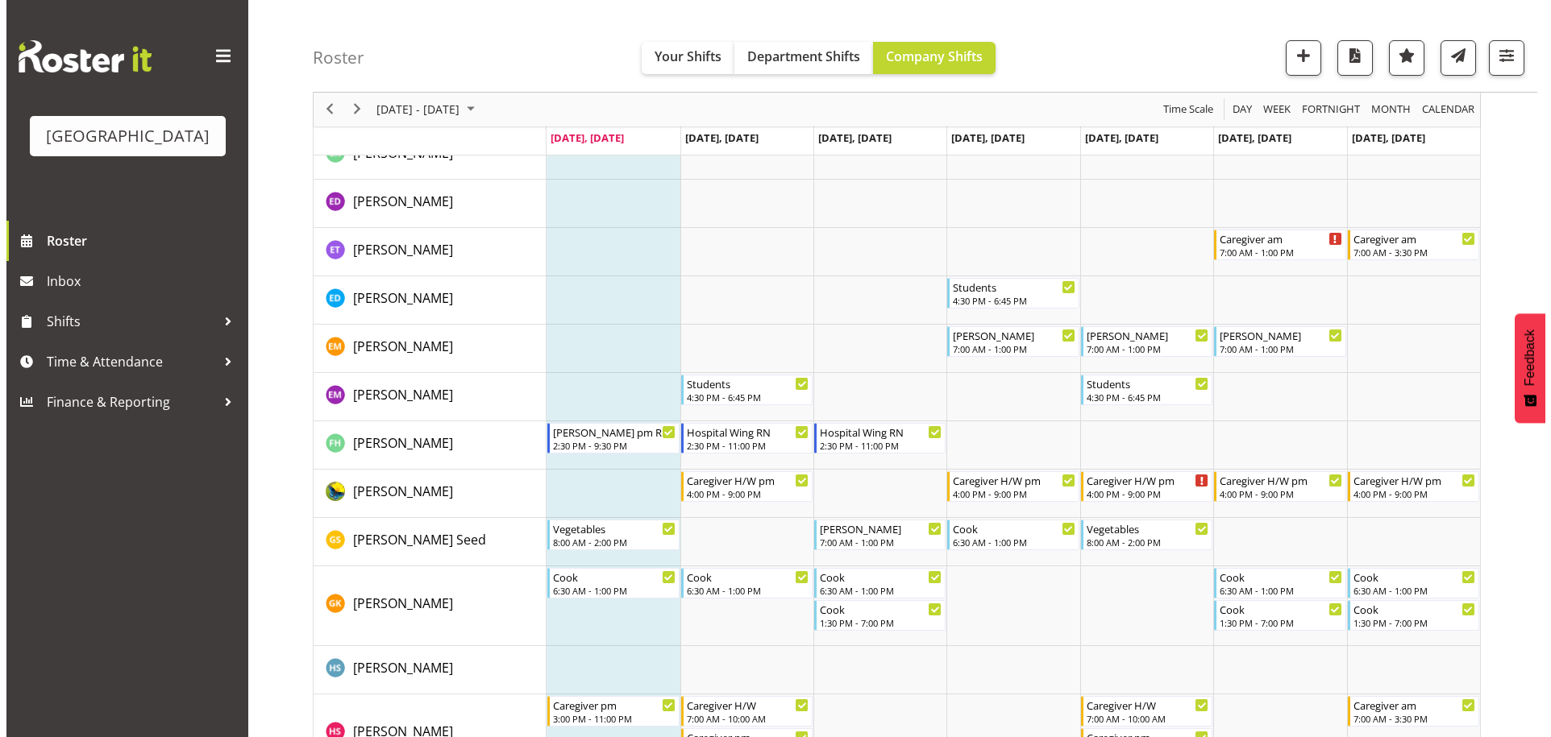
scroll to position [1451, 0]
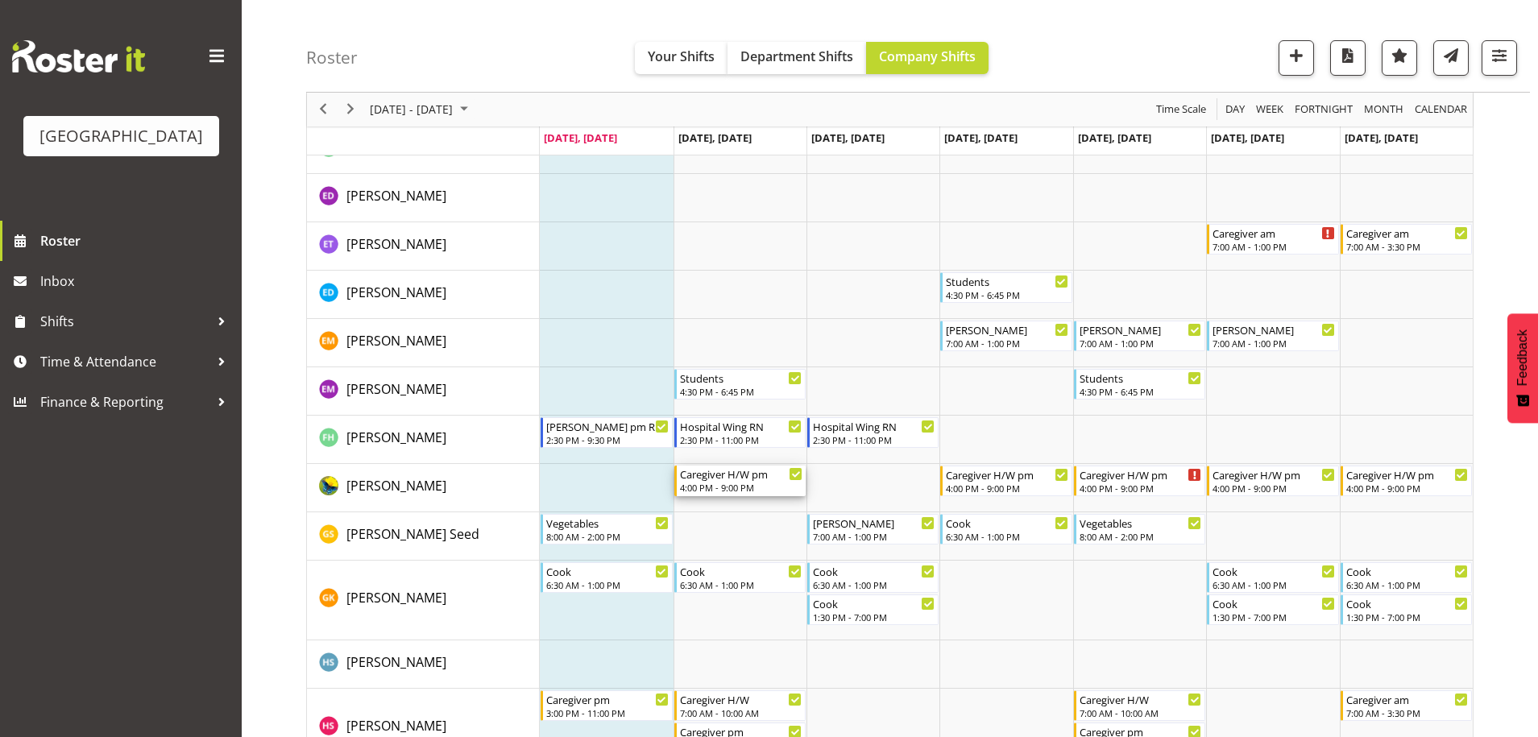
click at [772, 477] on div "Caregiver H/W pm" at bounding box center [741, 474] width 122 height 16
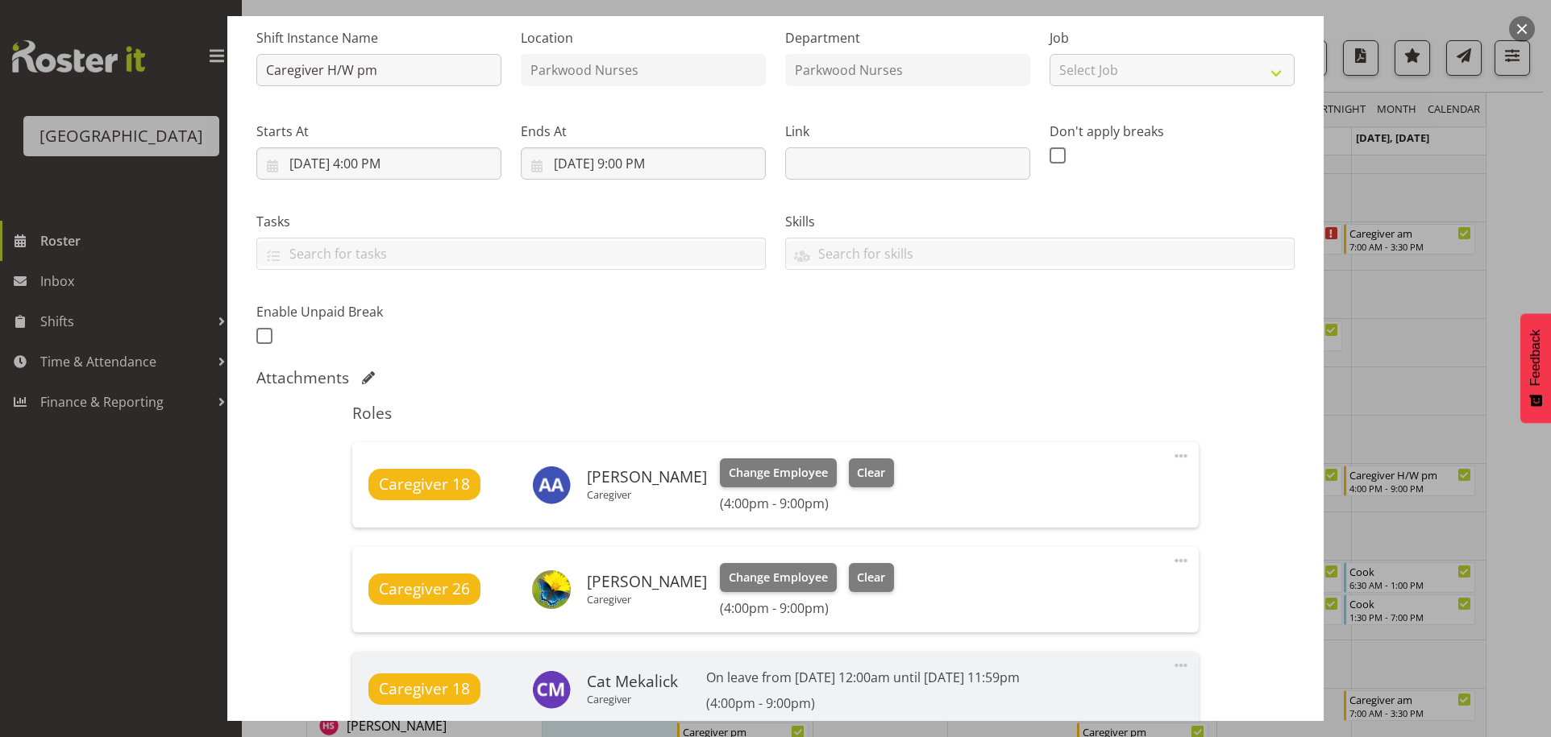
scroll to position [161, 0]
click at [857, 575] on span "Clear" at bounding box center [871, 577] width 28 height 18
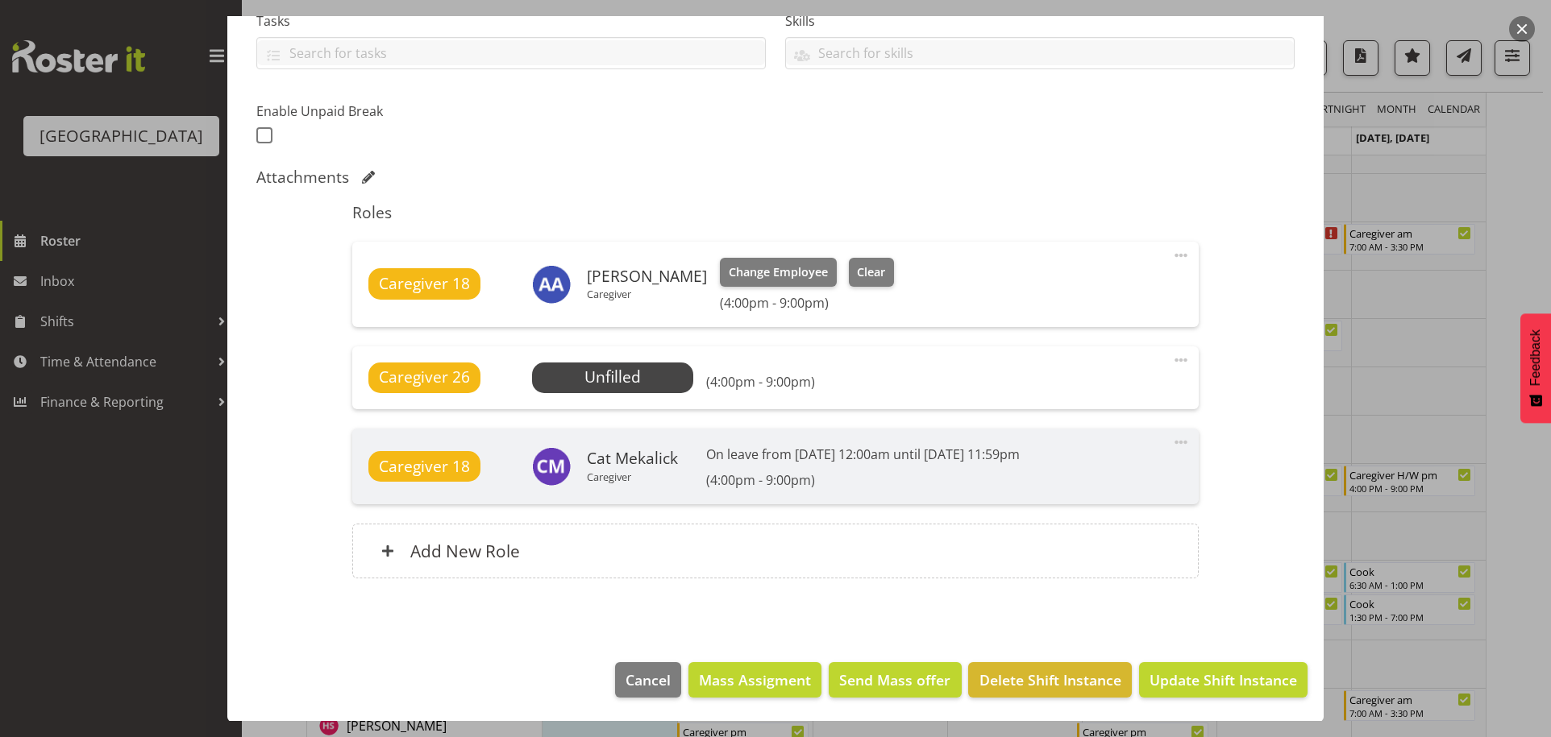
scroll to position [362, 0]
click at [1234, 681] on span "Update Shift Instance" at bounding box center [1222, 679] width 147 height 21
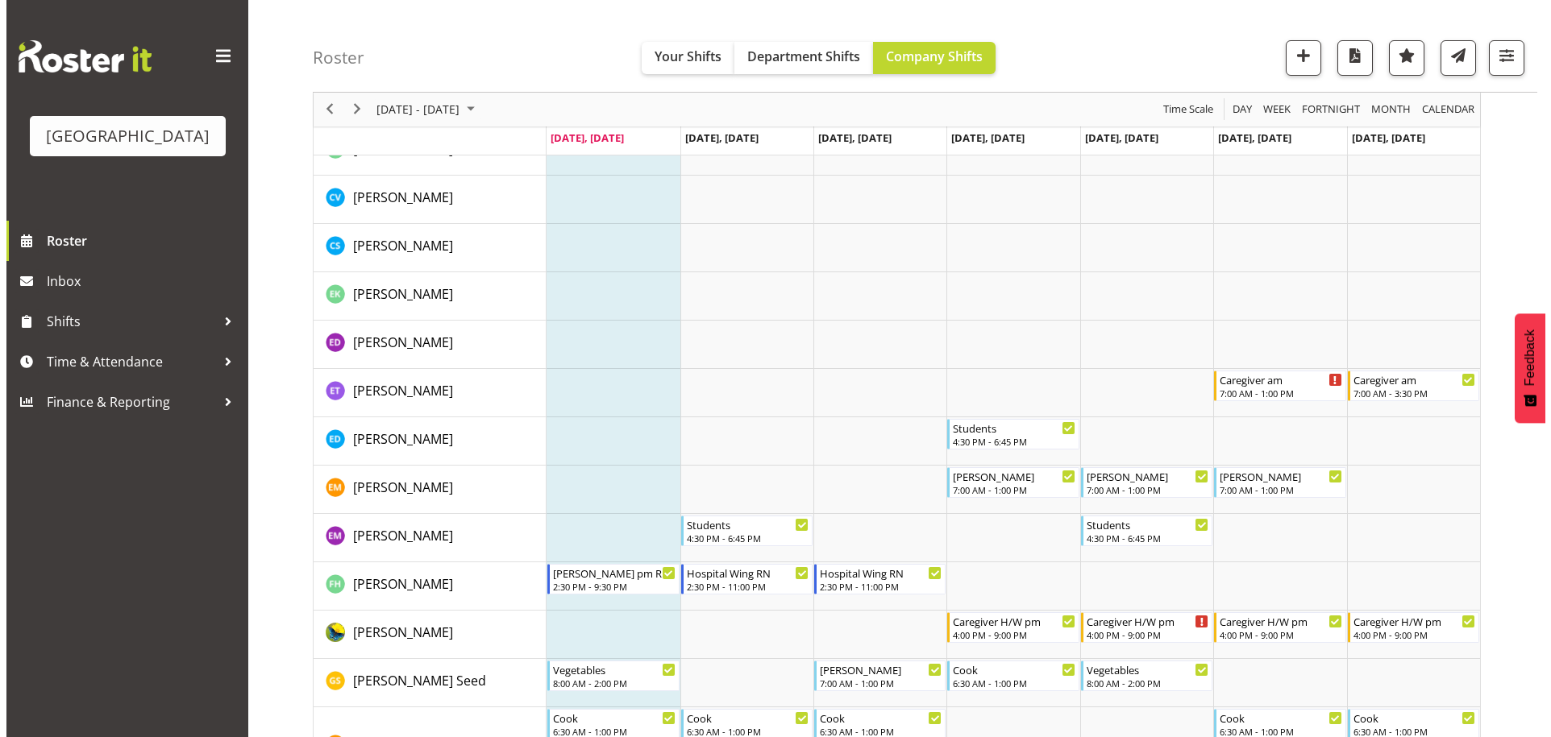
scroll to position [1370, 0]
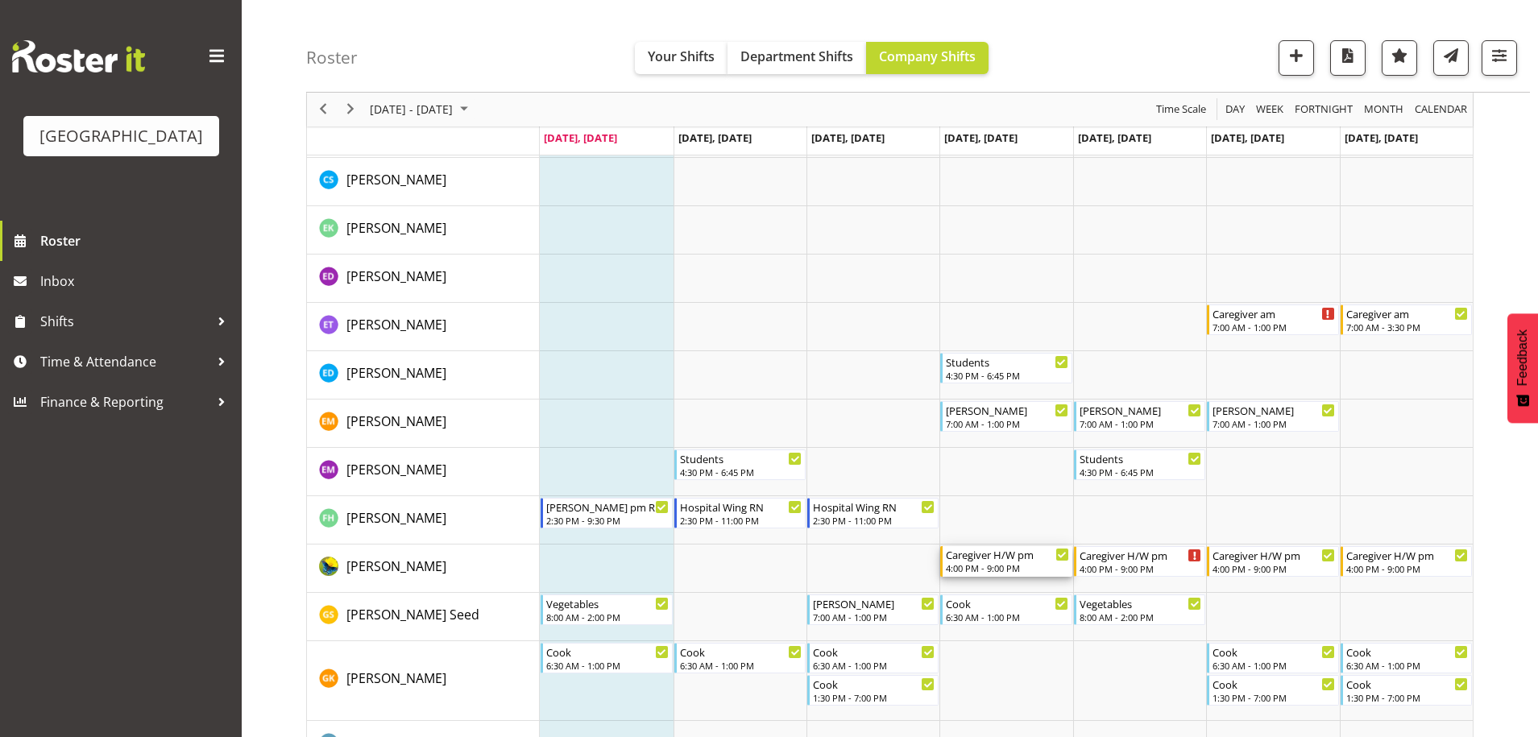
click at [990, 561] on div "Caregiver H/W pm" at bounding box center [1007, 554] width 122 height 16
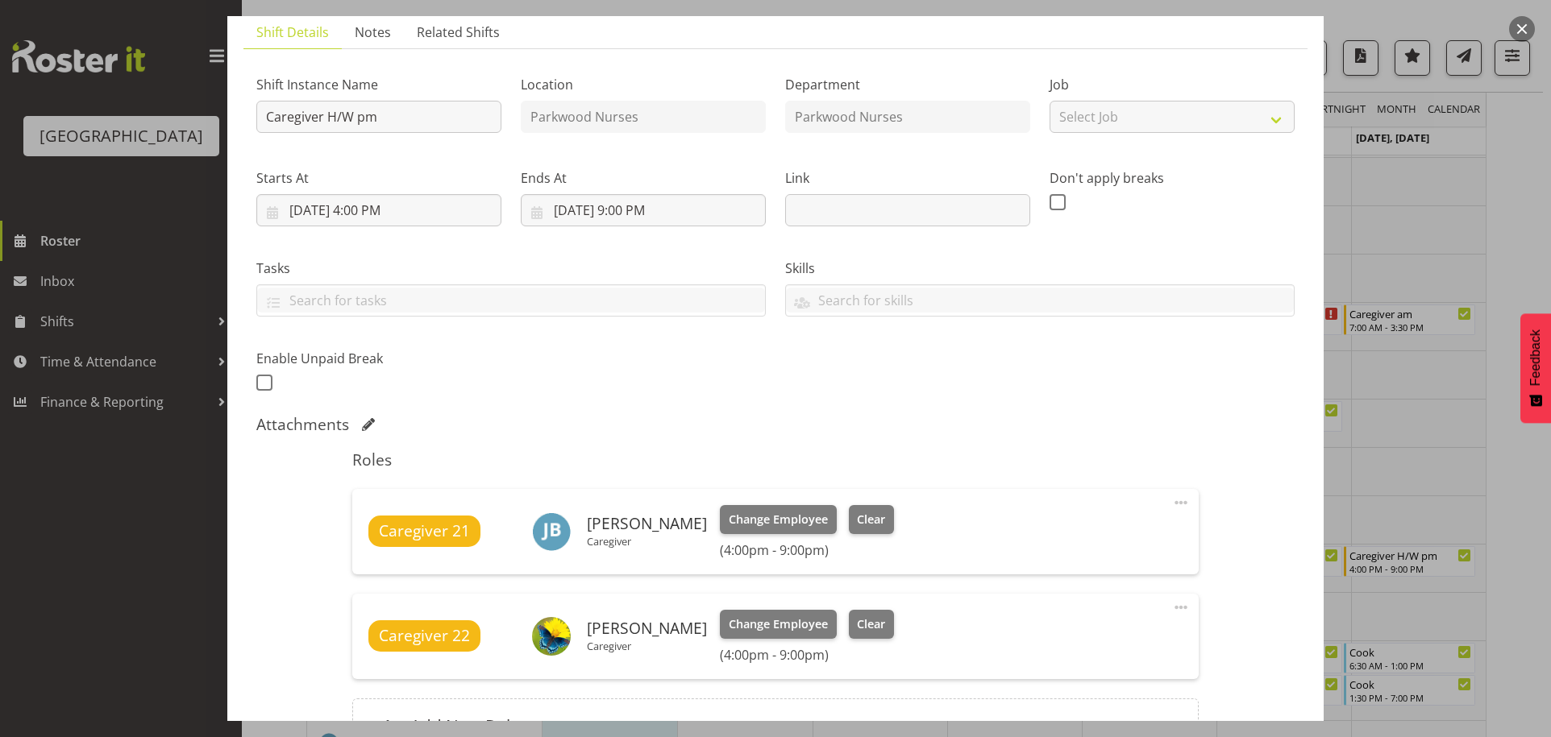
scroll to position [289, 0]
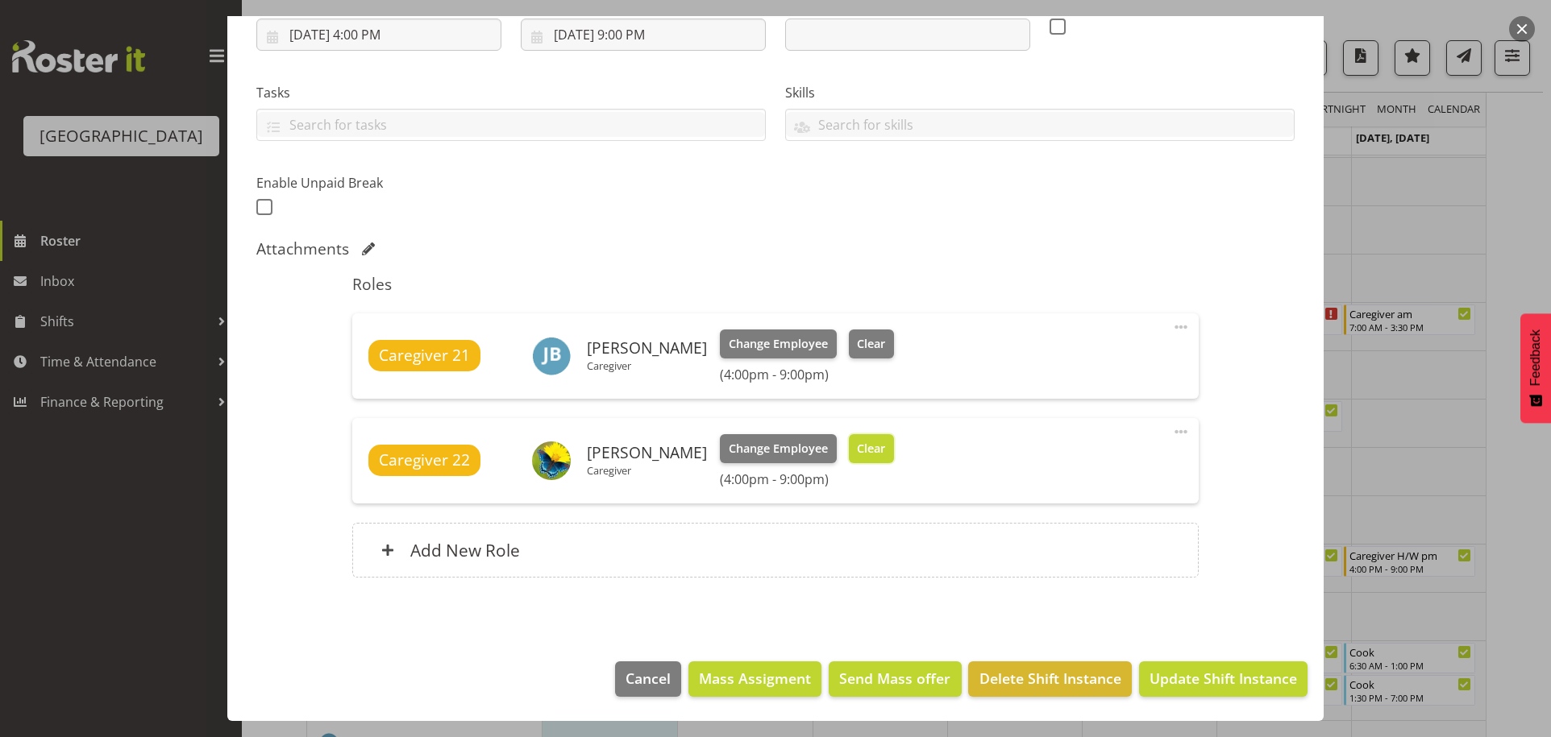
click at [857, 451] on span "Clear" at bounding box center [871, 449] width 28 height 18
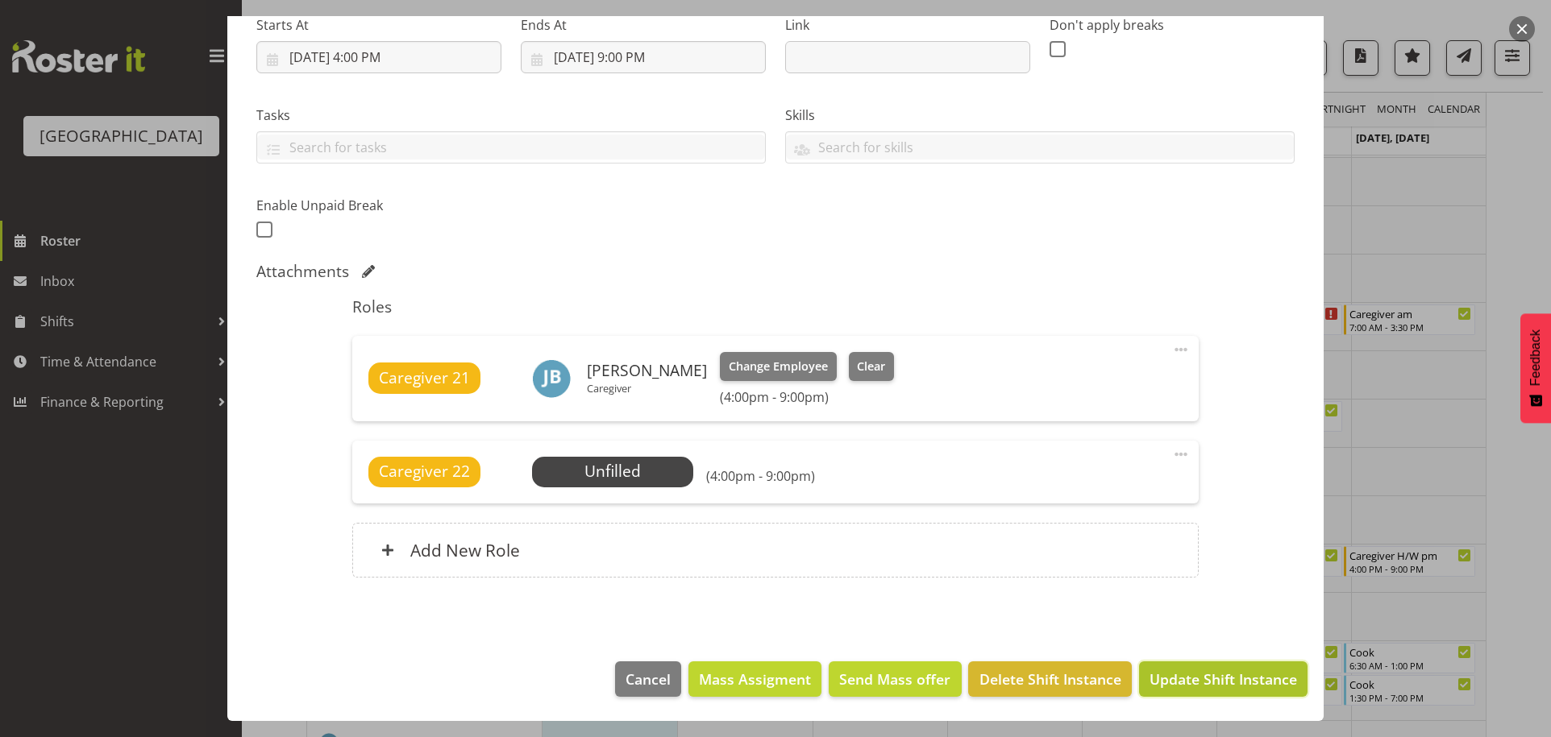
click at [1189, 674] on span "Update Shift Instance" at bounding box center [1222, 679] width 147 height 21
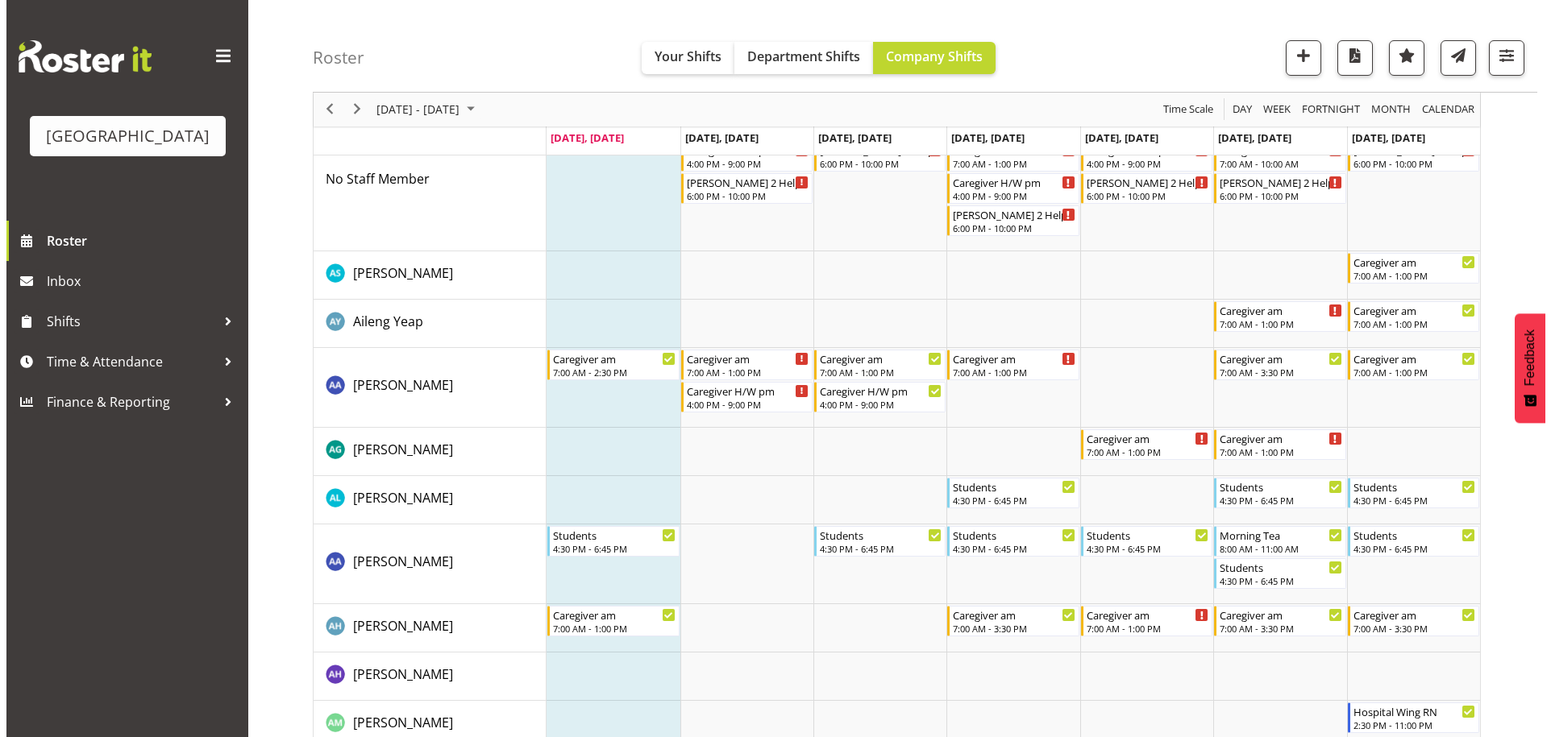
scroll to position [0, 0]
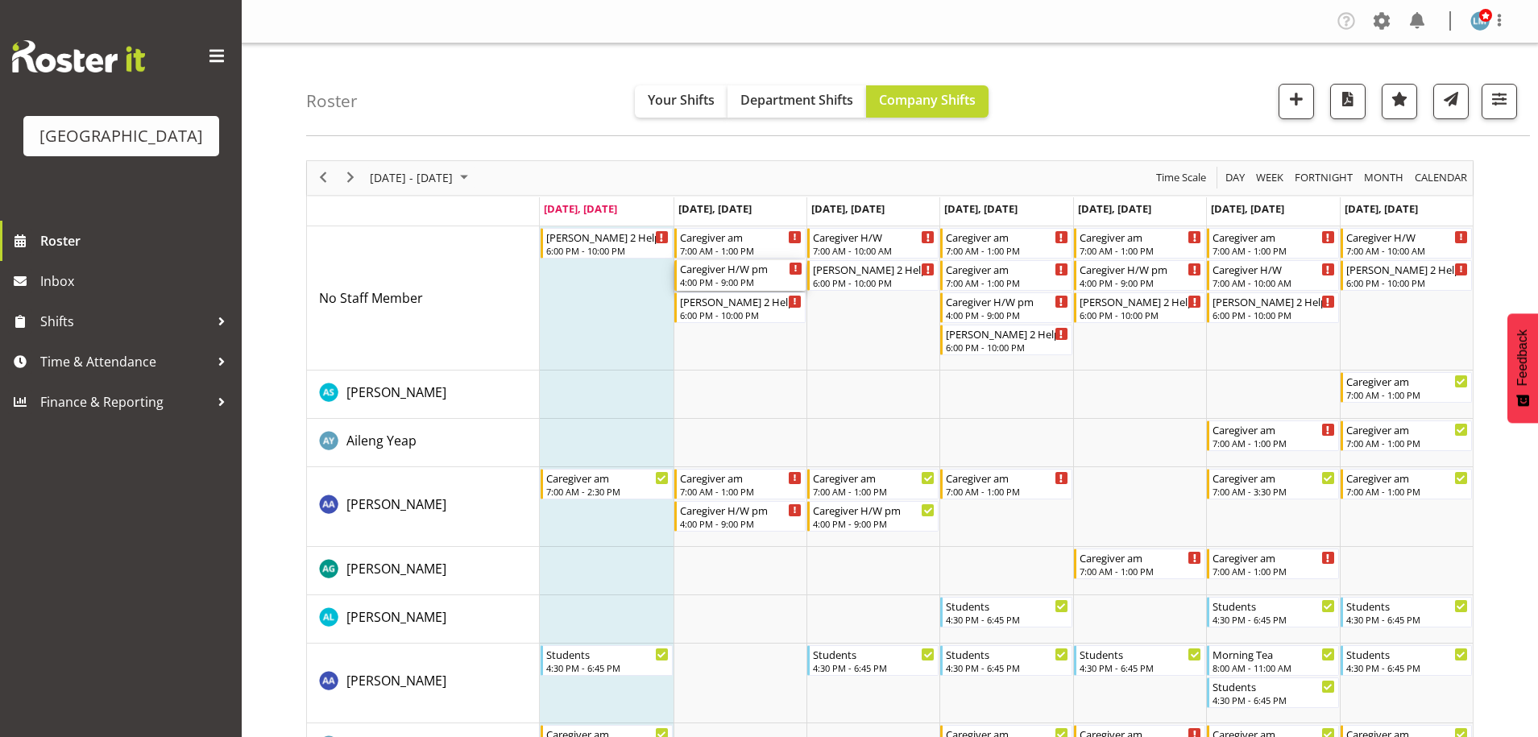
click at [759, 278] on div "4:00 PM - 9:00 PM" at bounding box center [741, 282] width 122 height 13
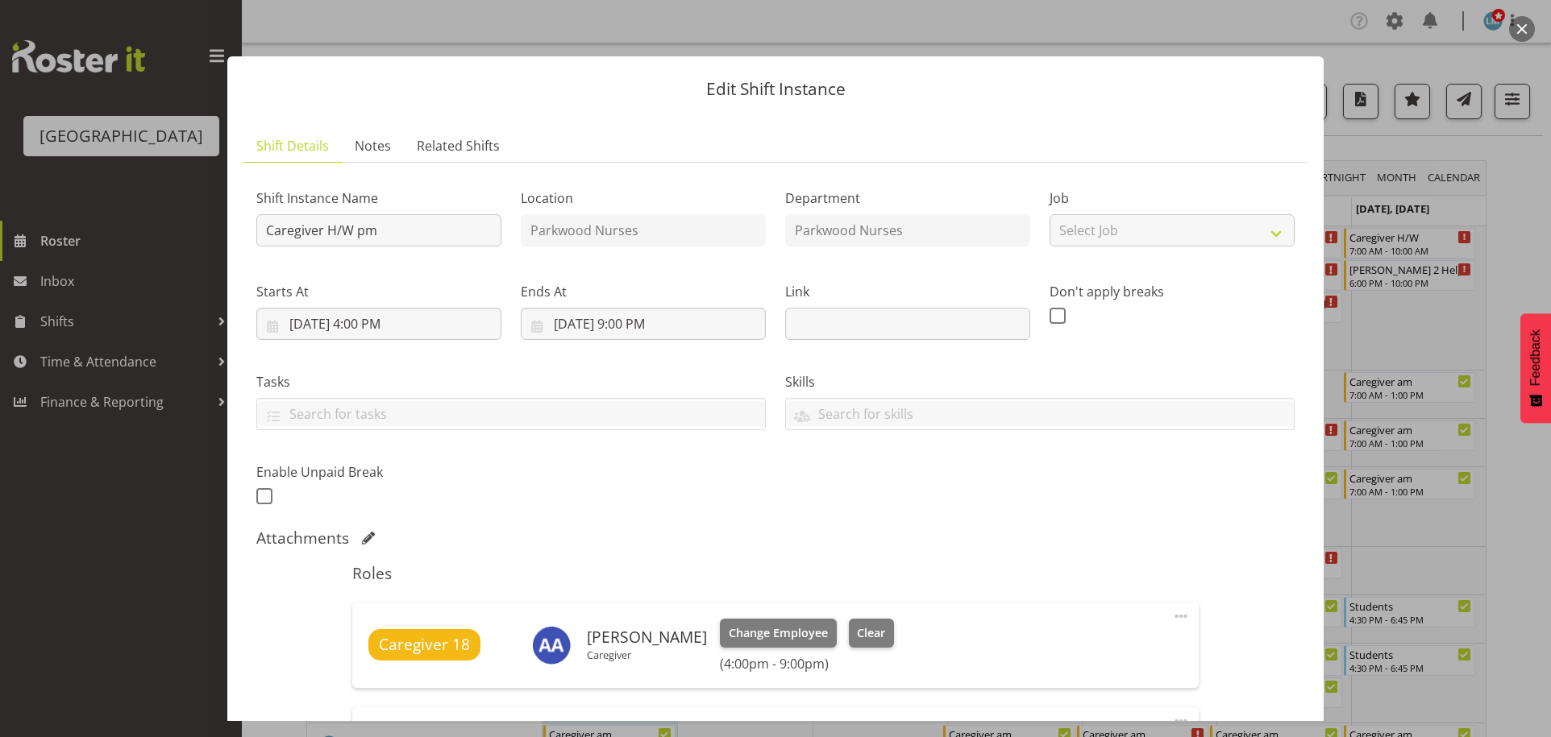
scroll to position [242, 0]
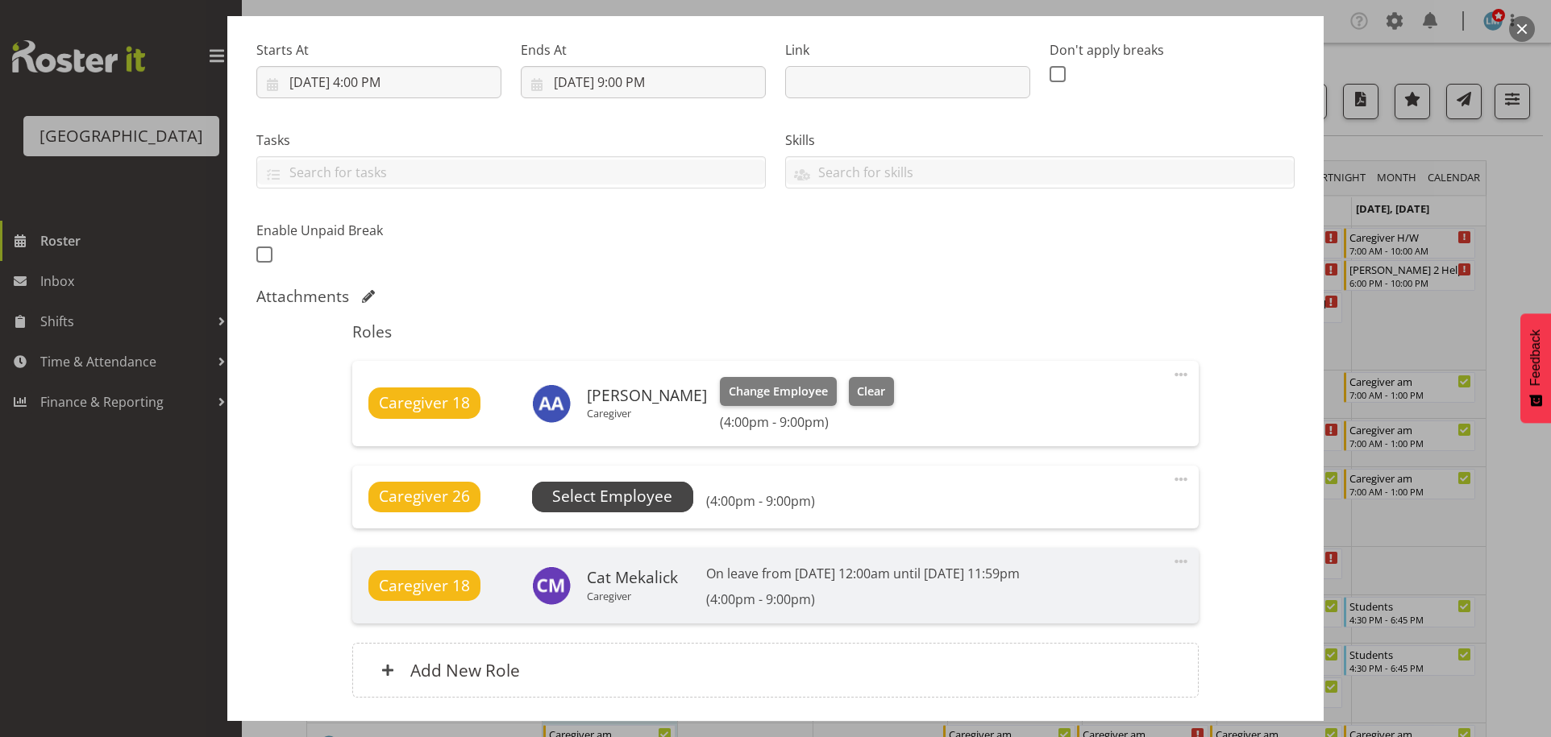
click at [660, 488] on span "Select Employee" at bounding box center [612, 496] width 120 height 23
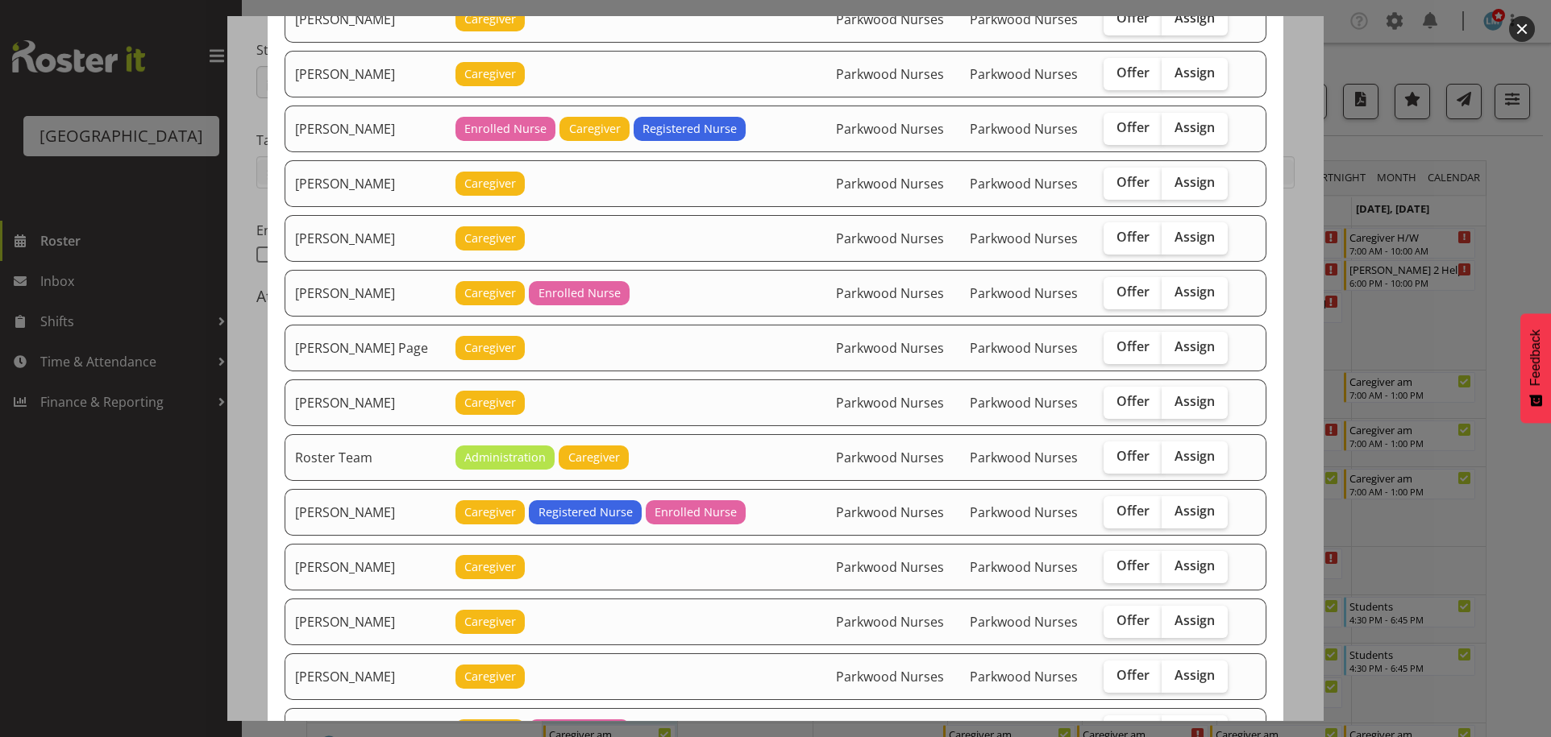
scroll to position [2015, 0]
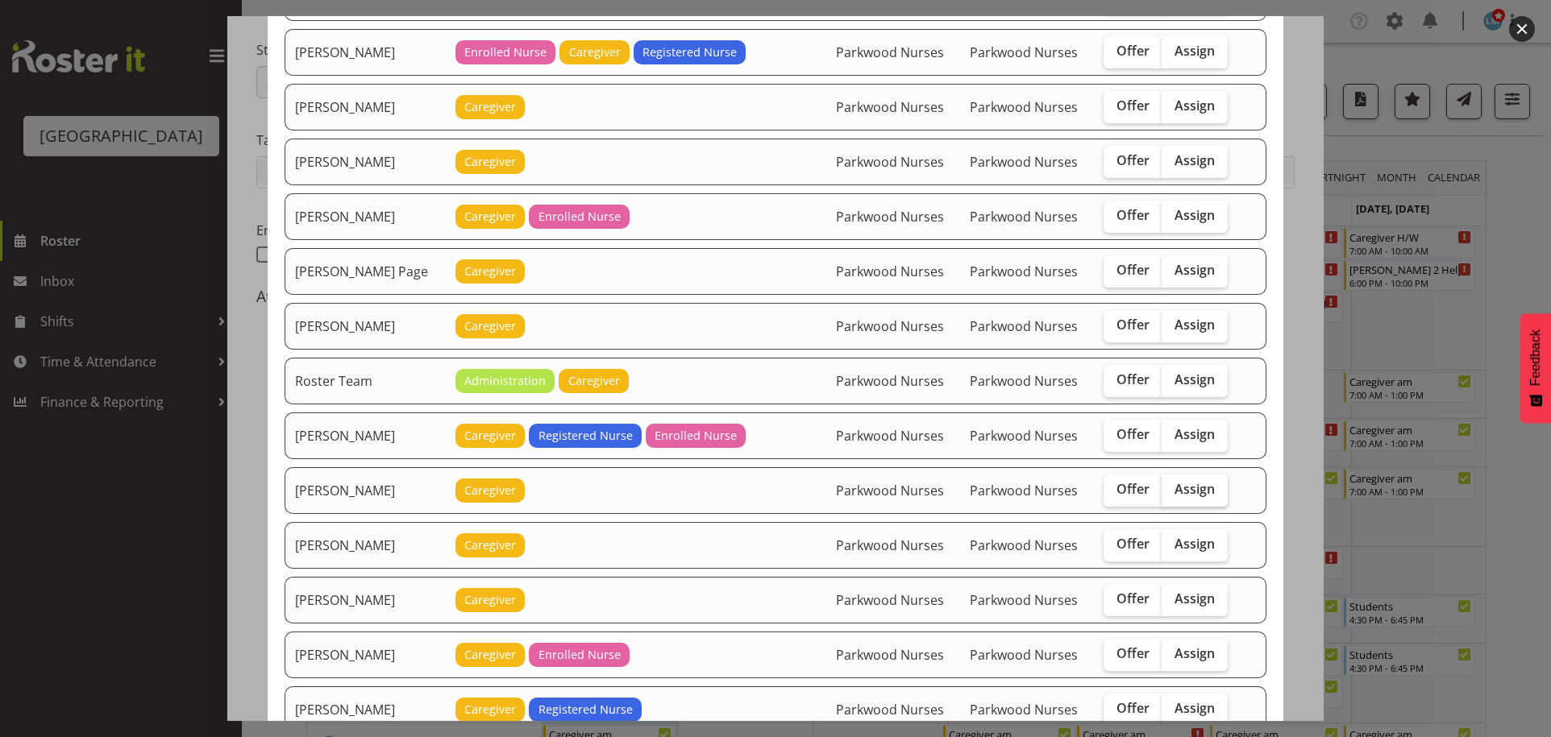
click at [1181, 496] on span "Assign" at bounding box center [1194, 489] width 40 height 16
click at [1172, 495] on input "Assign" at bounding box center [1166, 489] width 10 height 10
checkbox input "true"
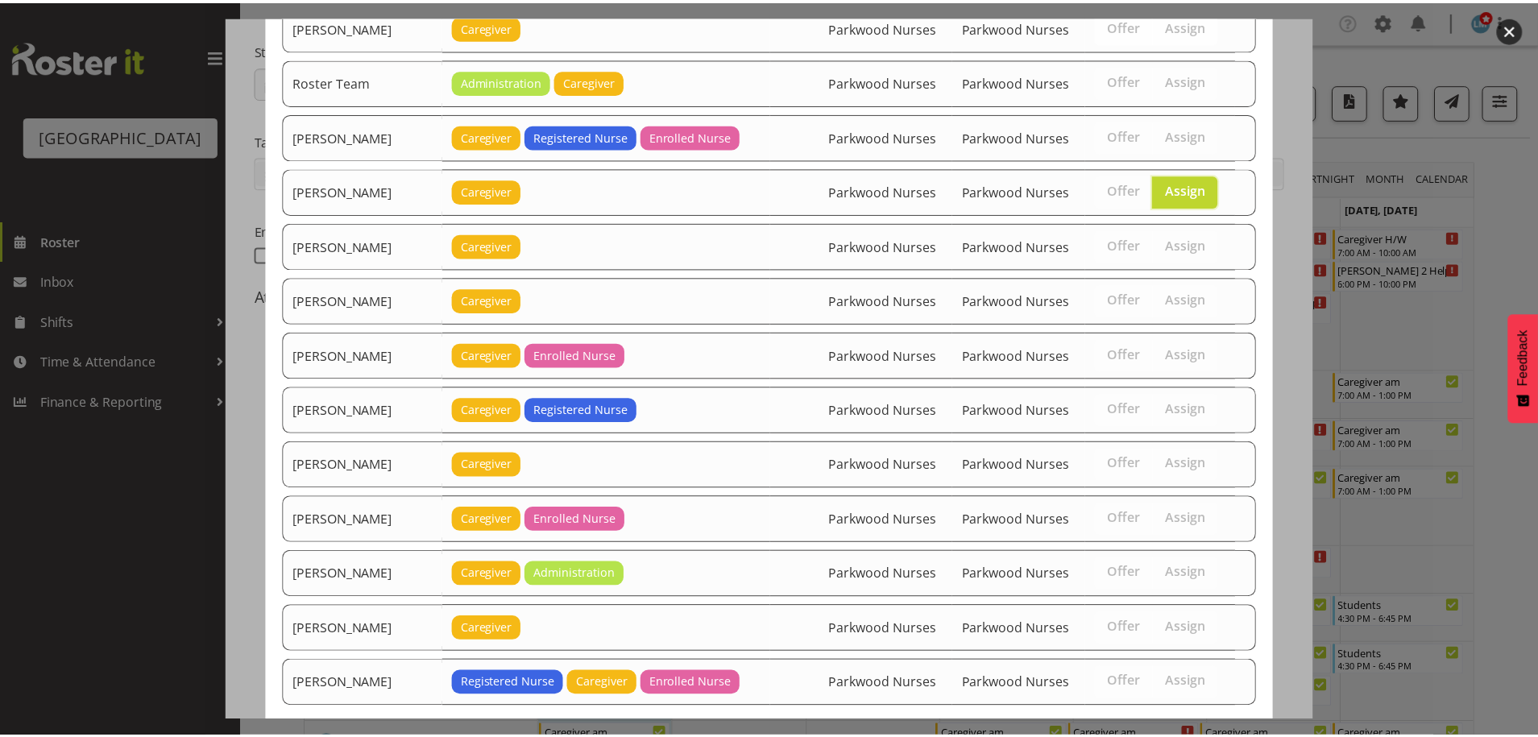
scroll to position [2402, 0]
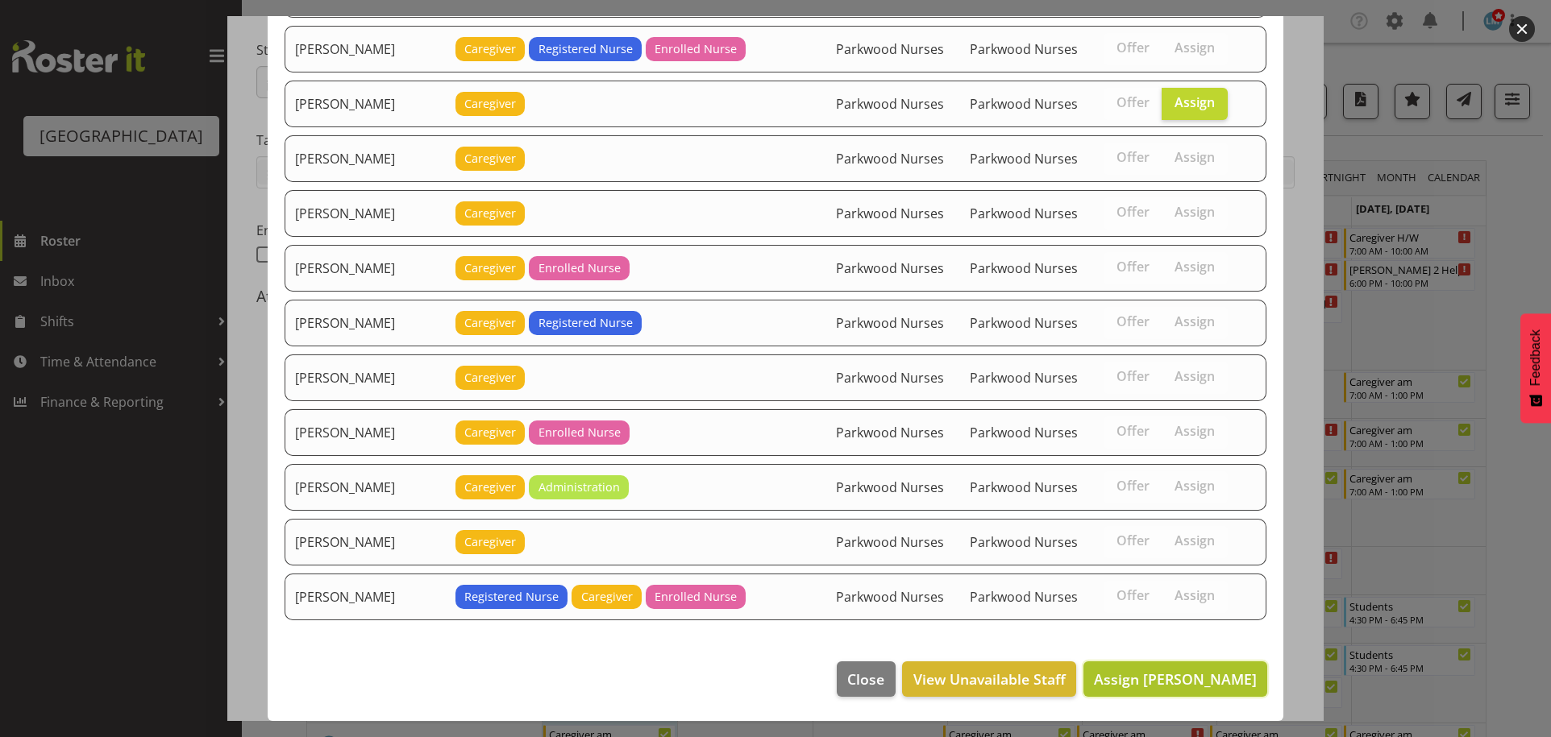
click at [1227, 677] on span "Assign [PERSON_NAME]" at bounding box center [1175, 679] width 163 height 19
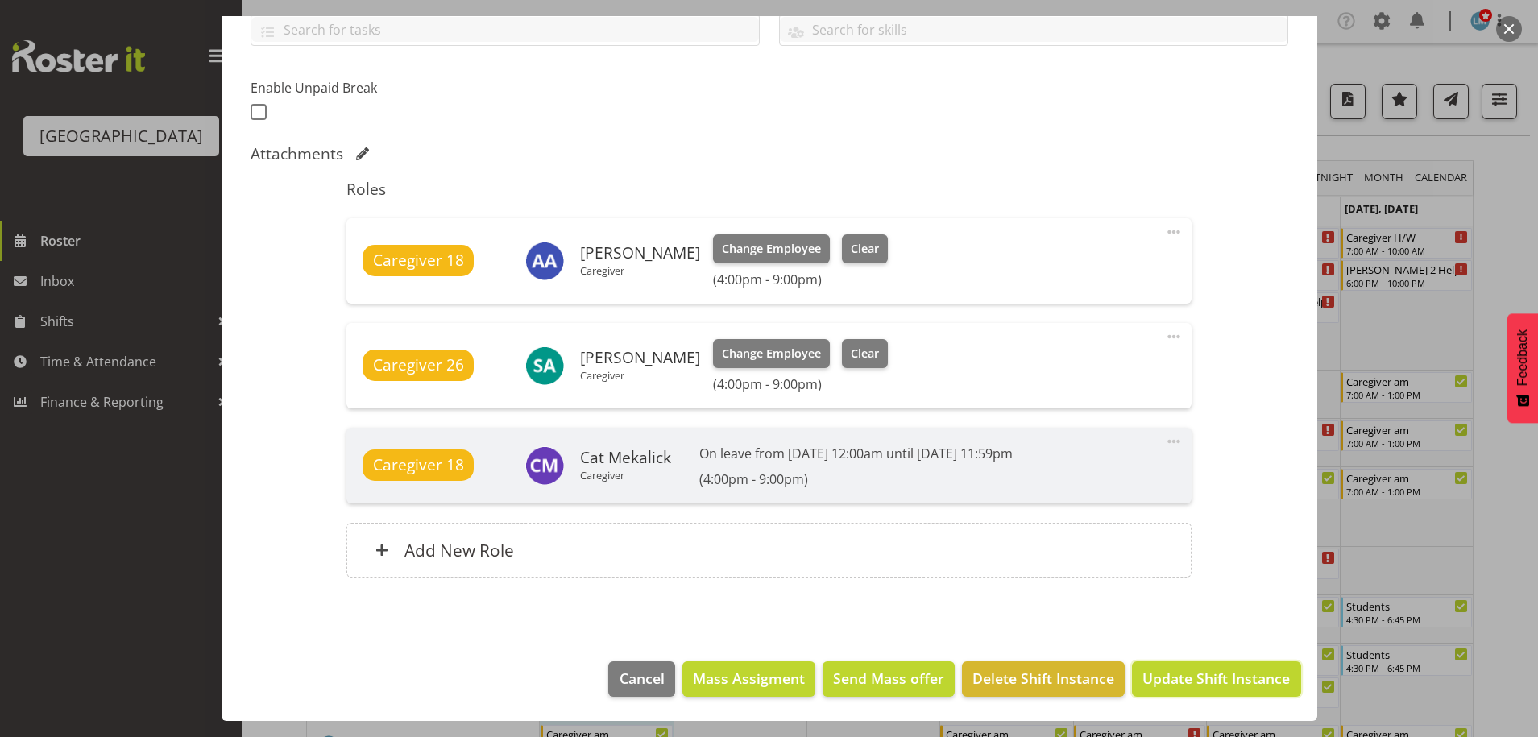
click at [1227, 677] on span "Update Shift Instance" at bounding box center [1216, 678] width 147 height 21
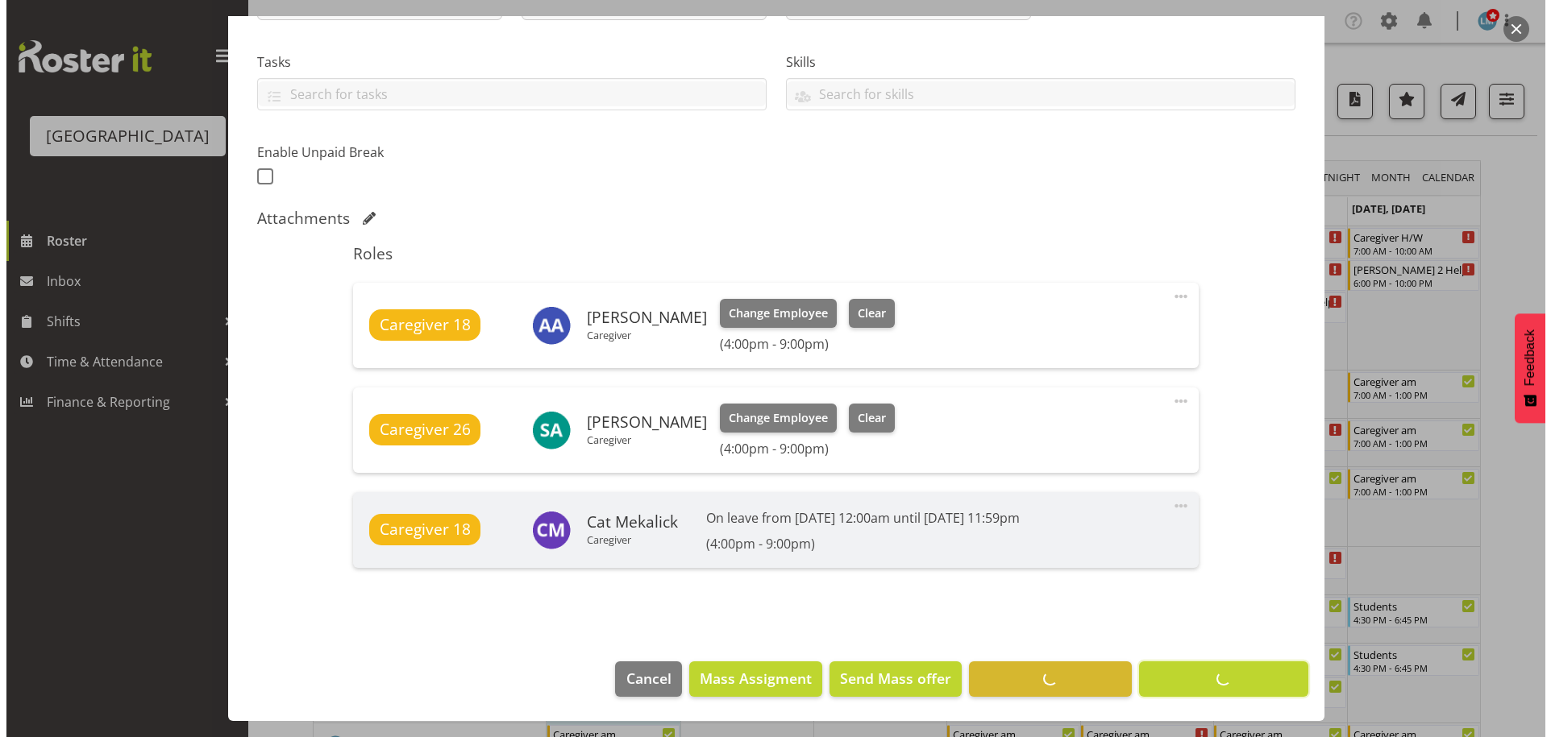
scroll to position [320, 0]
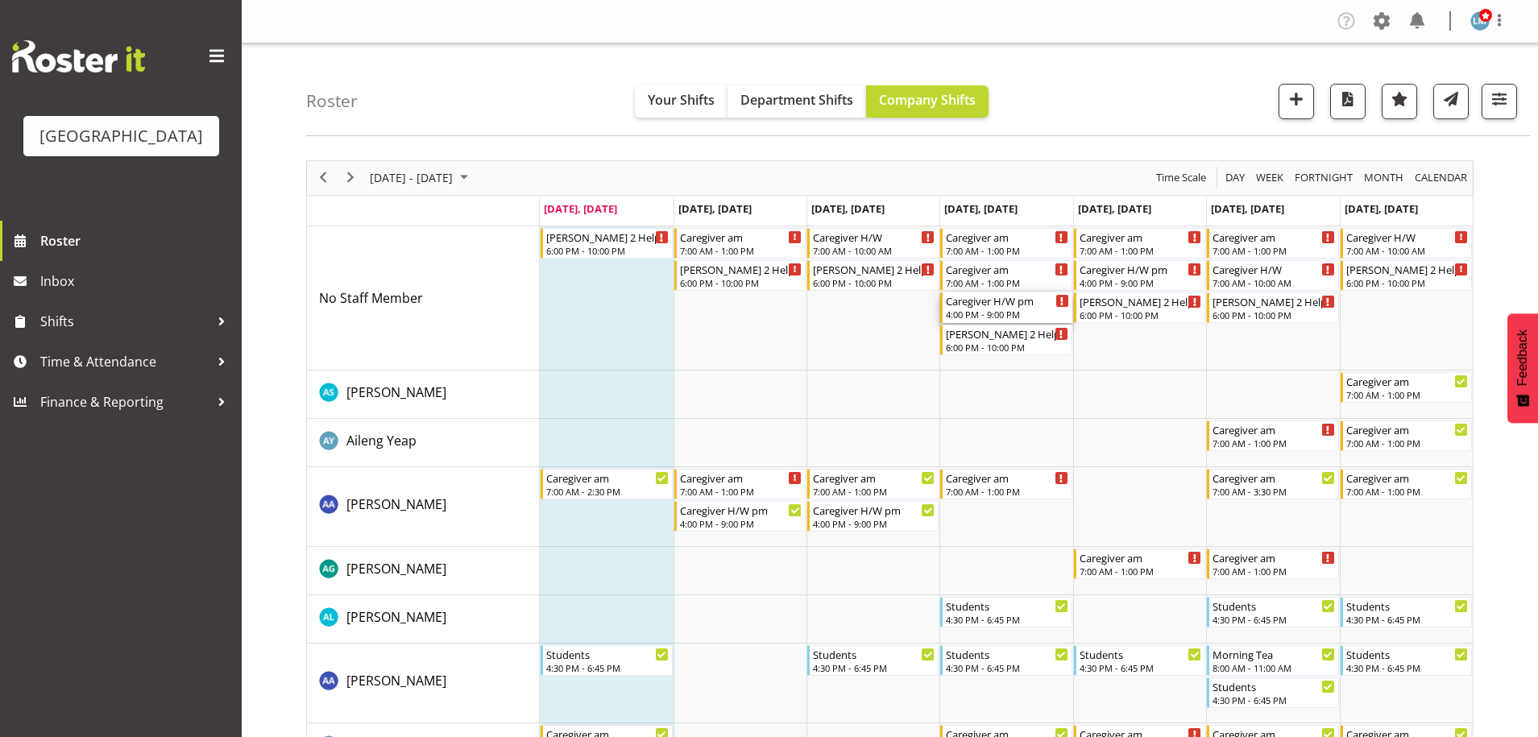
click at [1003, 304] on div "Caregiver H/W pm" at bounding box center [1007, 301] width 122 height 16
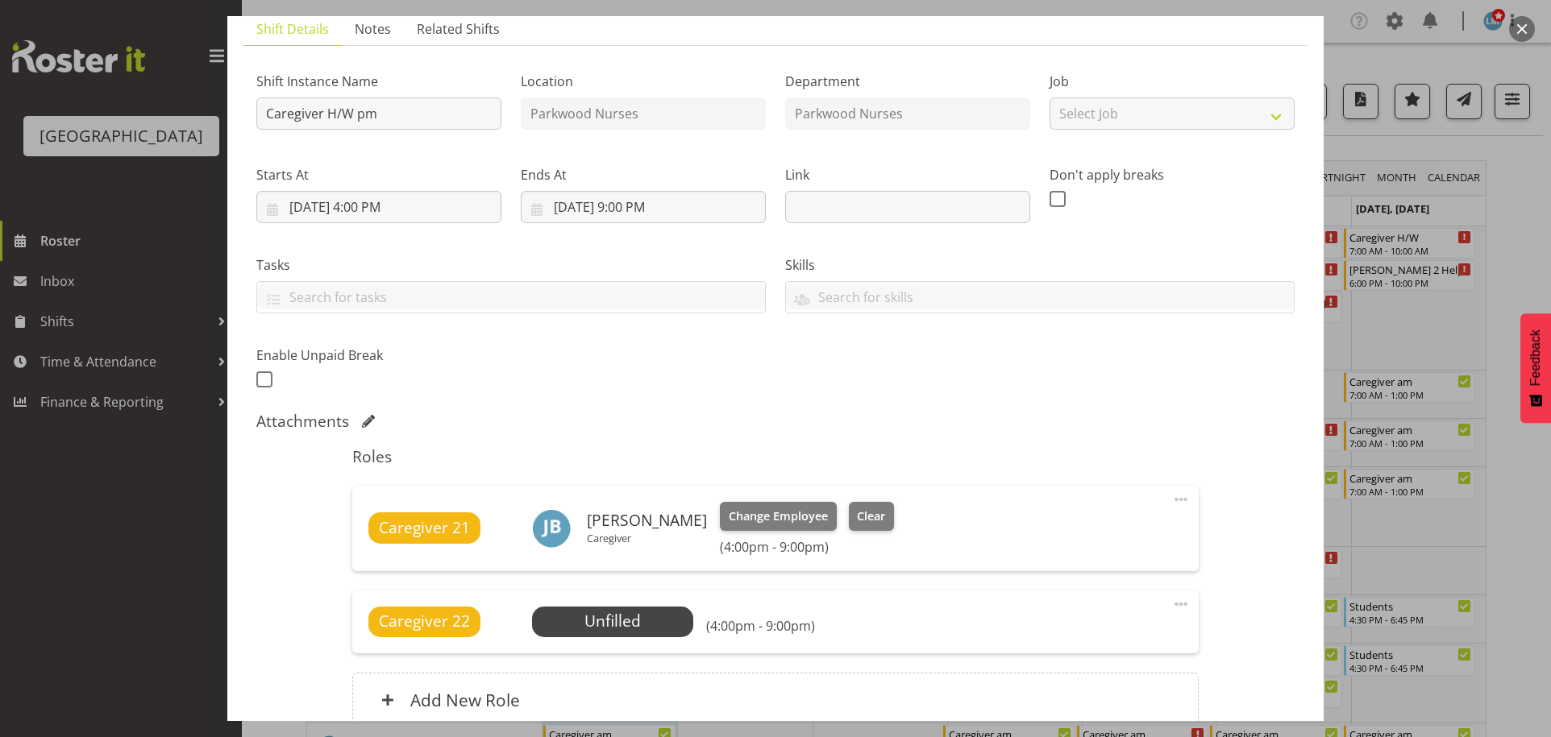
scroll to position [242, 0]
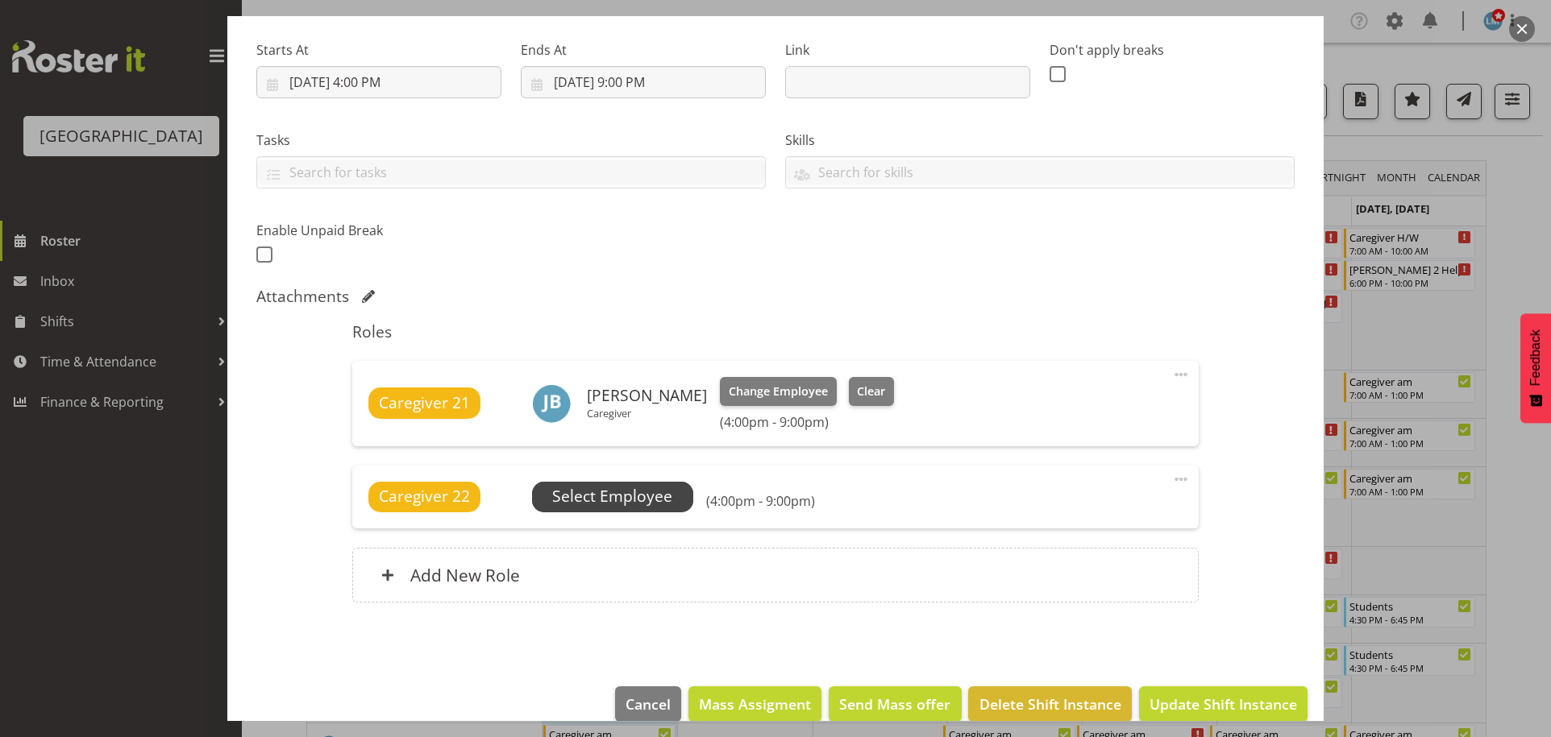
click at [658, 498] on span "Select Employee" at bounding box center [612, 496] width 120 height 23
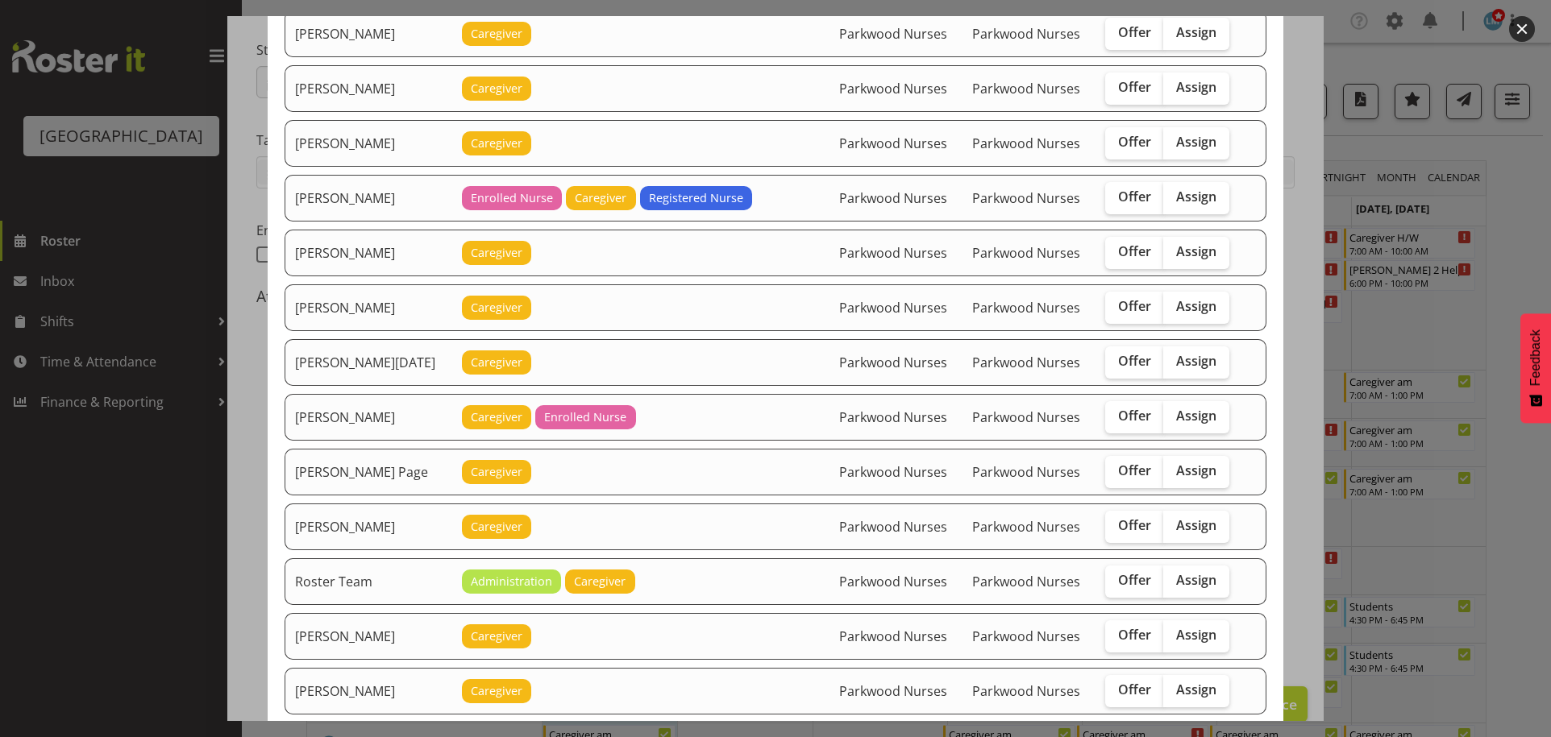
scroll to position [1934, 0]
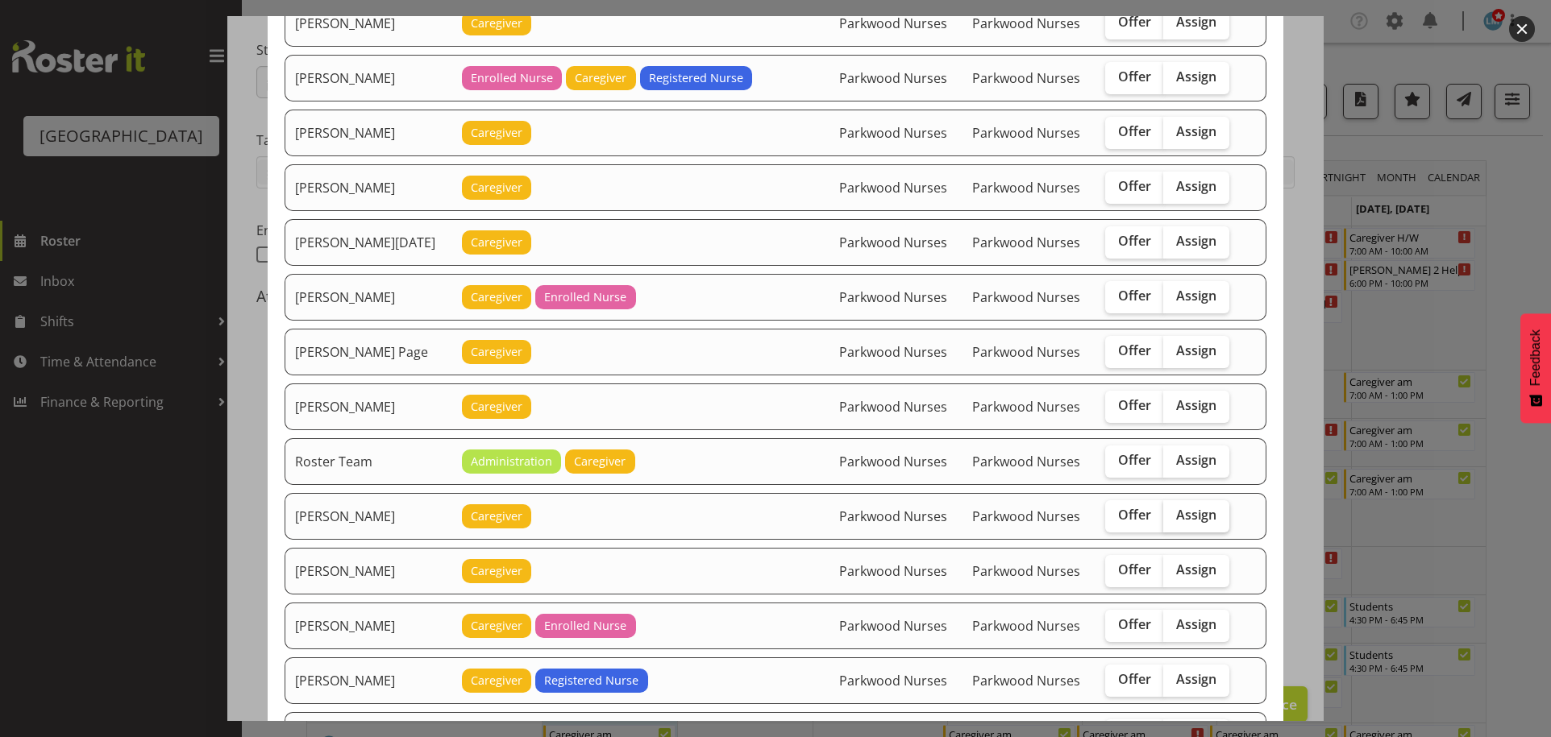
click at [1182, 519] on span "Assign" at bounding box center [1196, 515] width 40 height 16
click at [1173, 519] on input "Assign" at bounding box center [1168, 515] width 10 height 10
checkbox input "true"
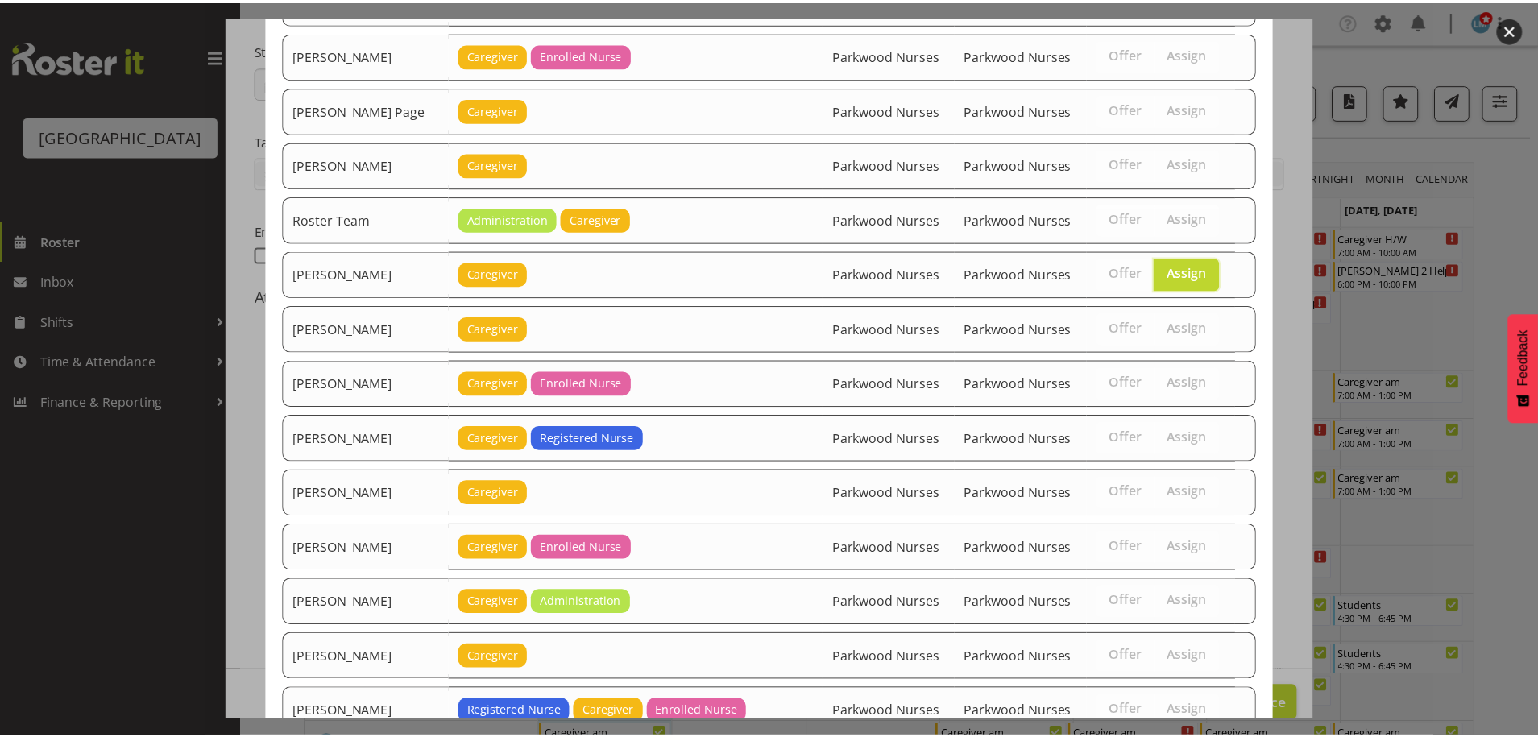
scroll to position [2292, 0]
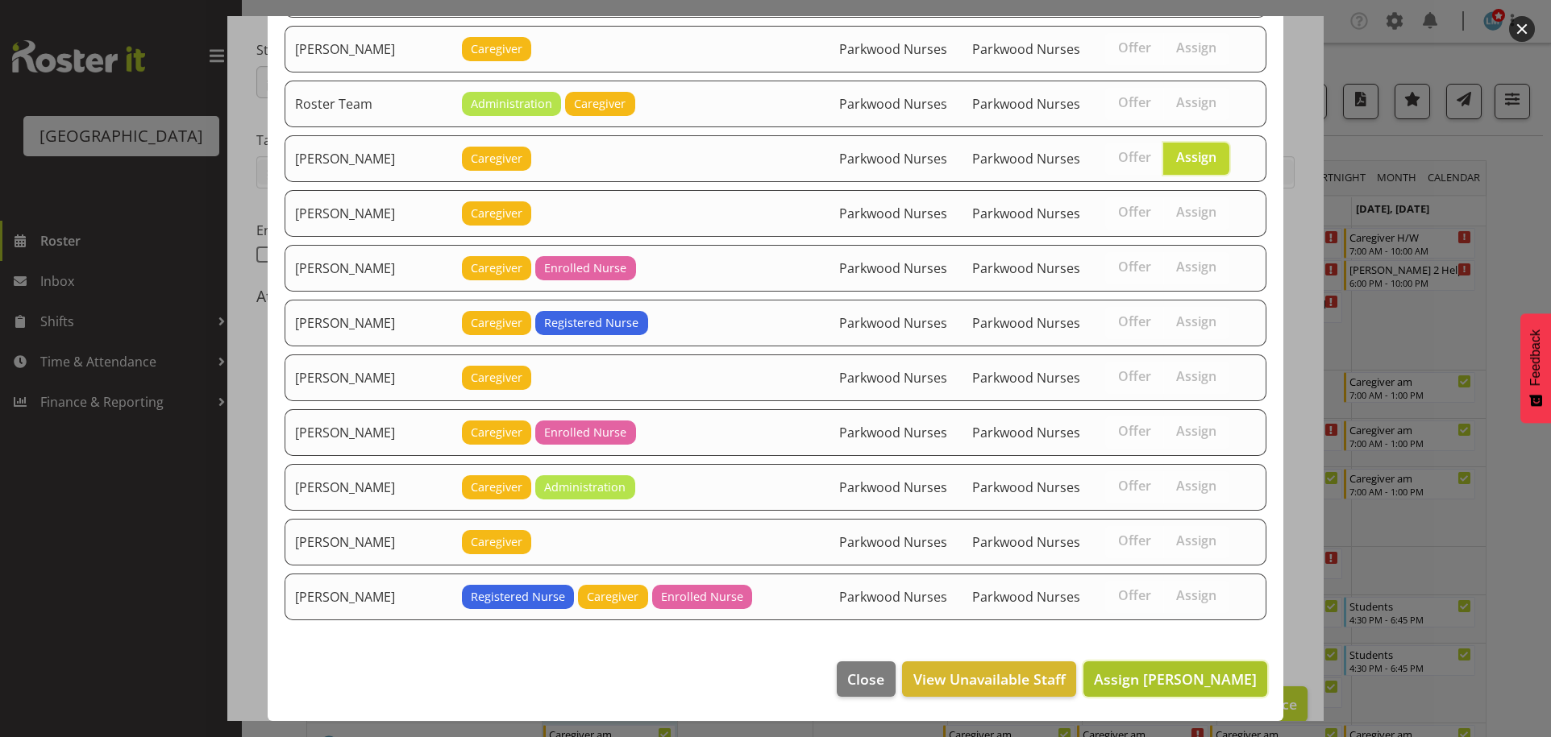
click at [1172, 684] on span "Assign [PERSON_NAME]" at bounding box center [1175, 679] width 163 height 19
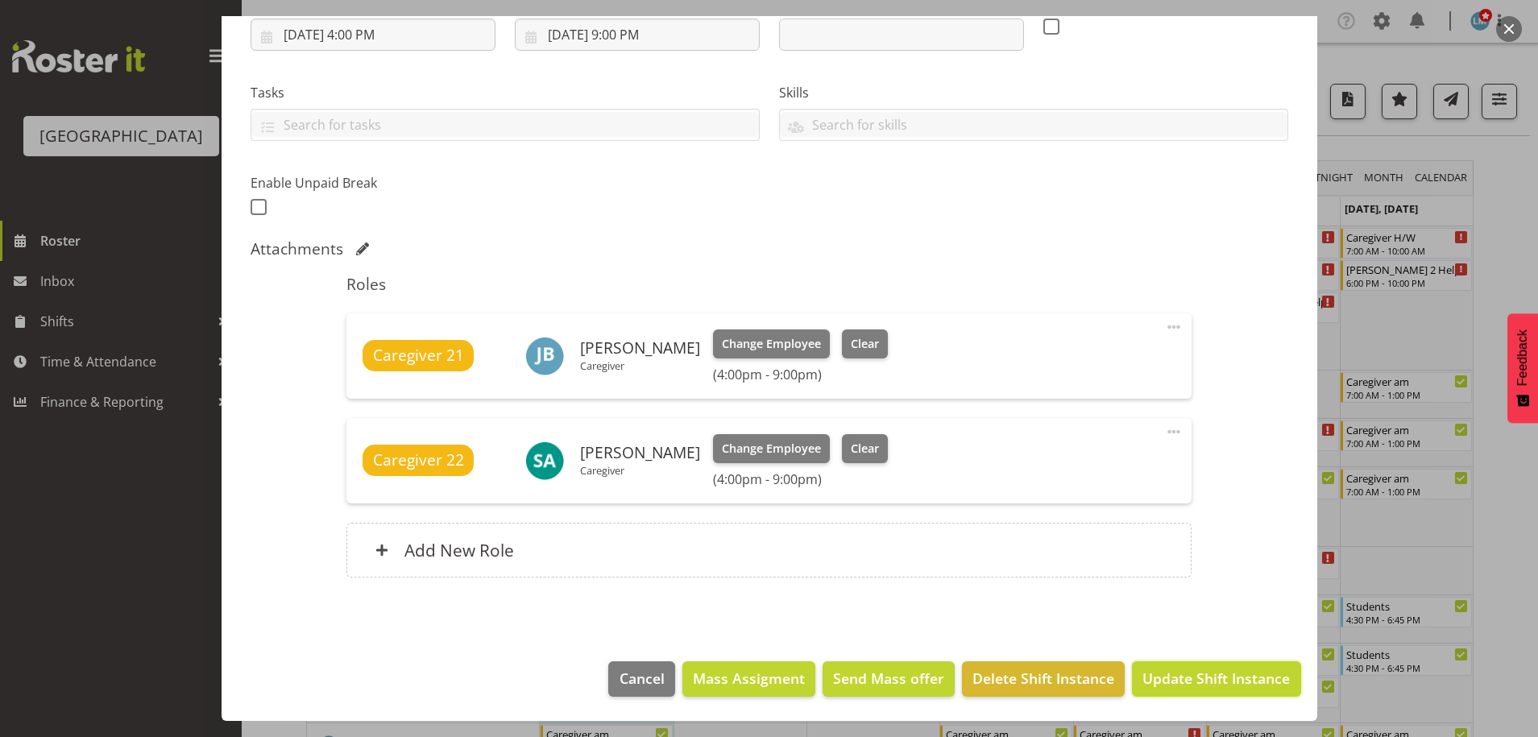
click at [1172, 684] on span "Update Shift Instance" at bounding box center [1216, 678] width 147 height 21
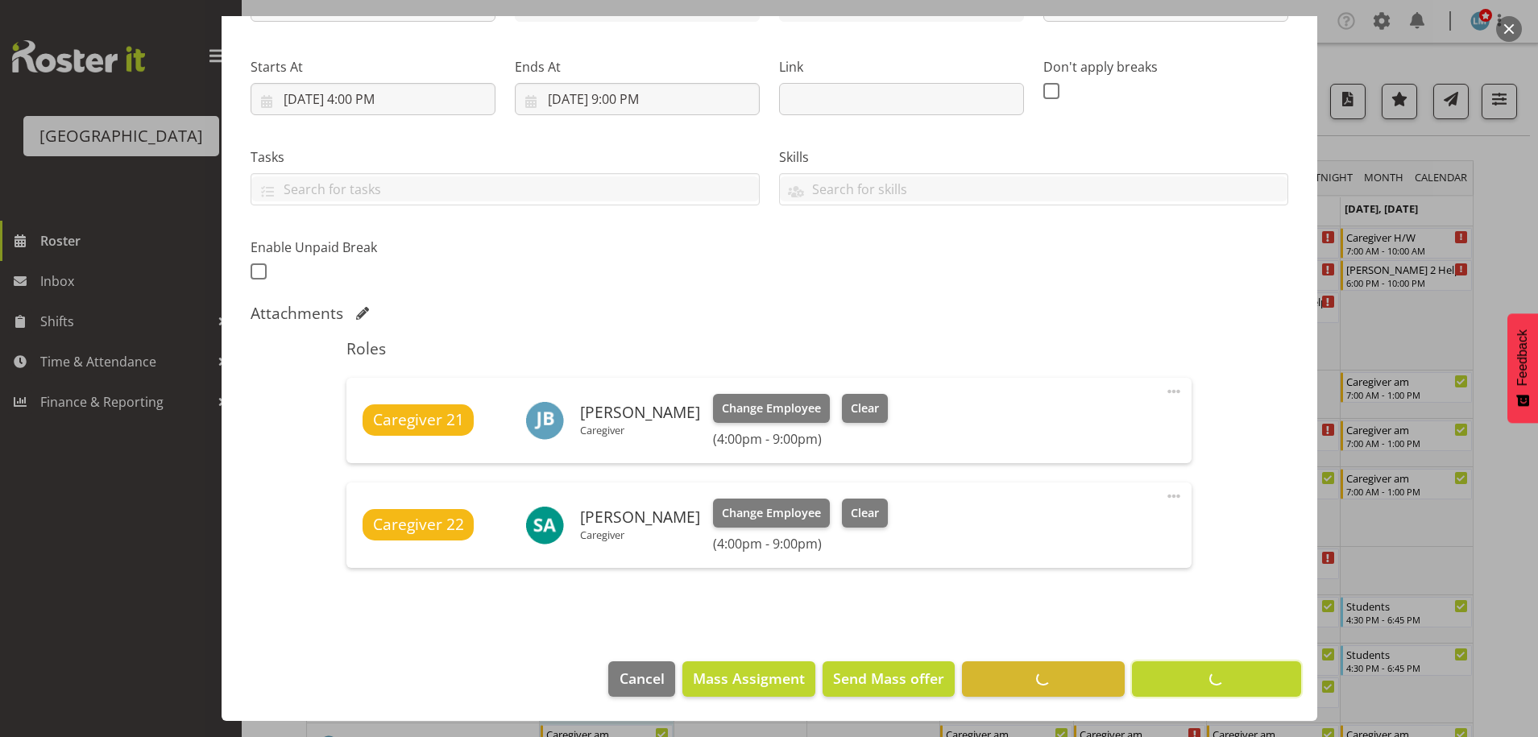
scroll to position [225, 0]
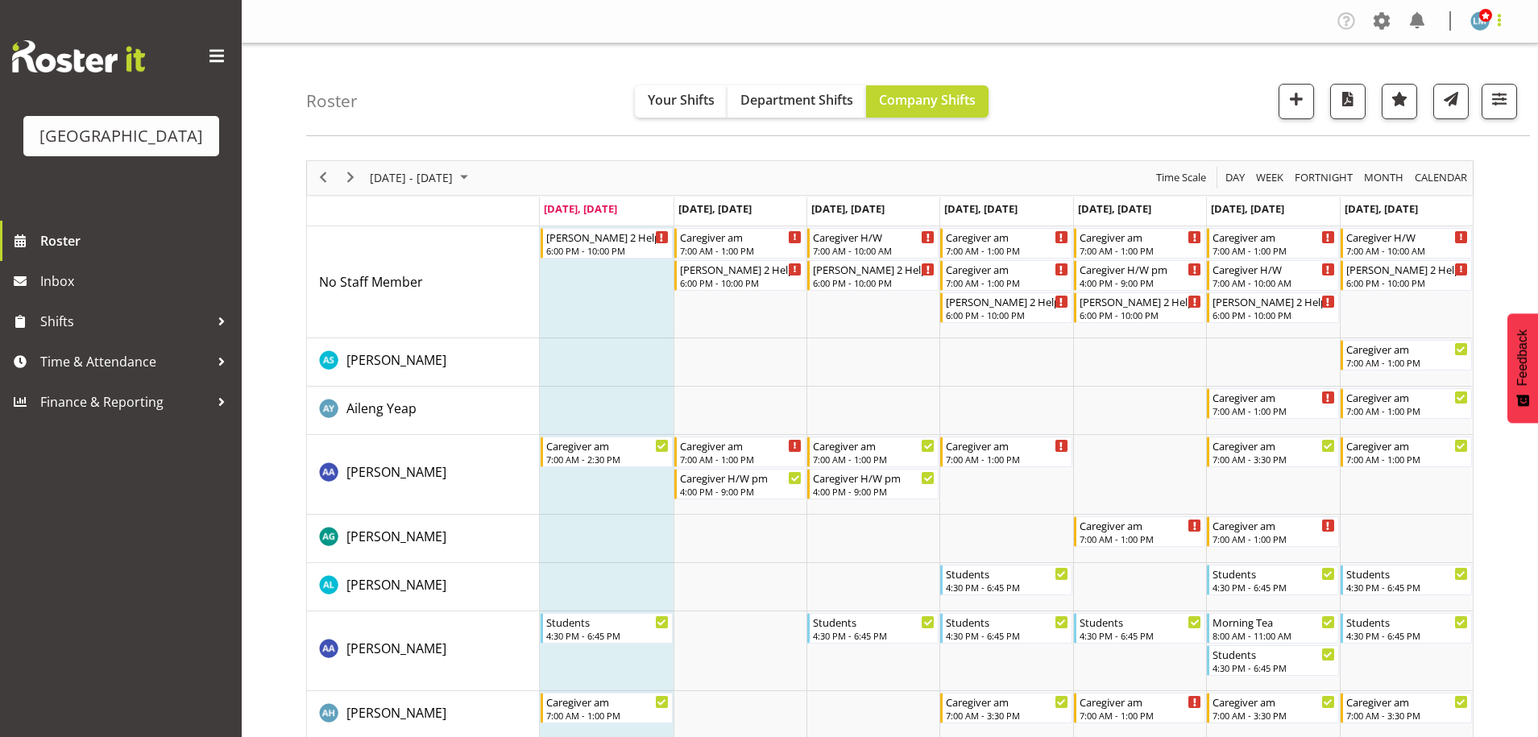
click at [1499, 23] on span at bounding box center [1499, 19] width 19 height 19
click at [1470, 89] on link "Log Out" at bounding box center [1432, 84] width 155 height 29
